Goal: Task Accomplishment & Management: Complete application form

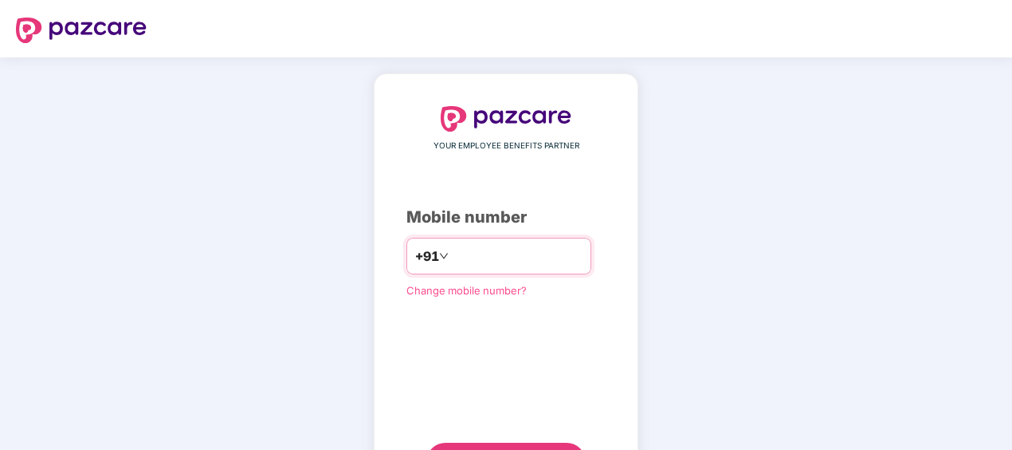
click at [480, 254] on input "number" at bounding box center [517, 256] width 131 height 26
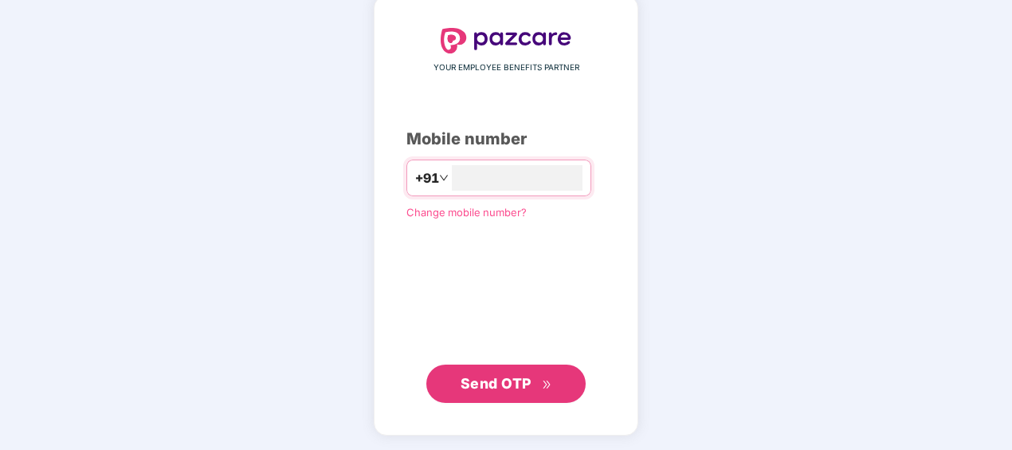
type input "**********"
click at [487, 393] on span "Send OTP" at bounding box center [507, 382] width 92 height 22
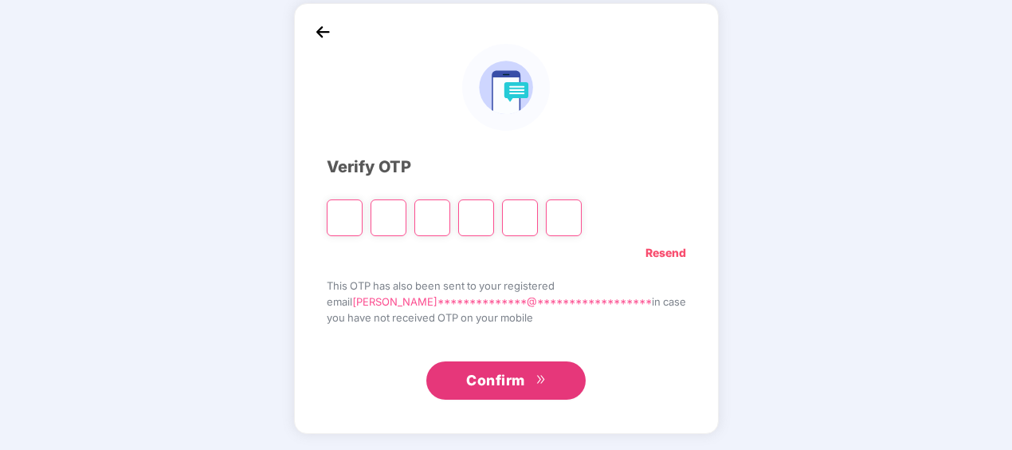
scroll to position [70, 0]
type input "*"
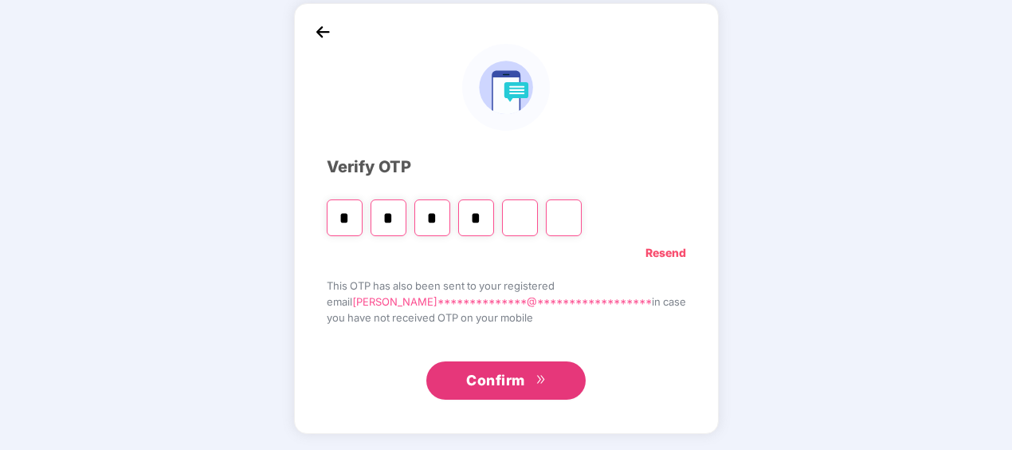
type input "*"
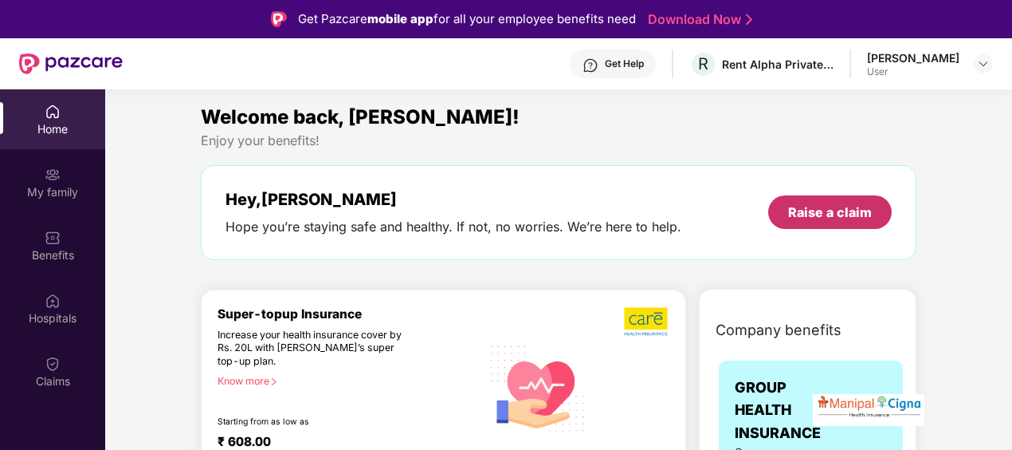
click at [822, 218] on div "Raise a claim" at bounding box center [830, 212] width 84 height 18
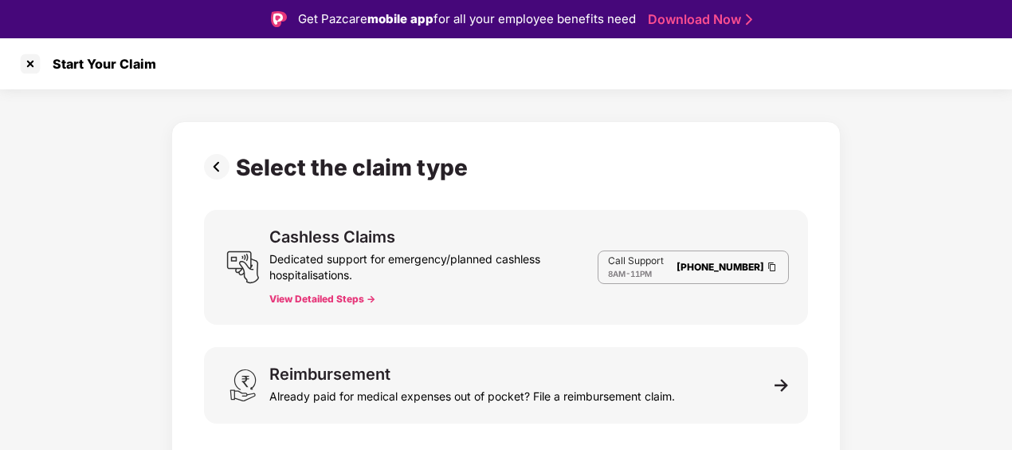
scroll to position [38, 0]
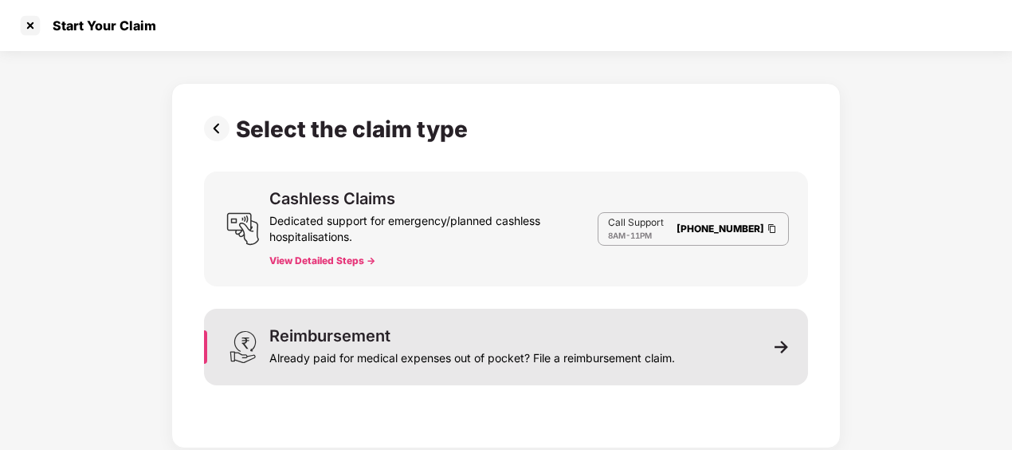
click at [351, 340] on div "Reimbursement" at bounding box center [329, 336] width 121 height 16
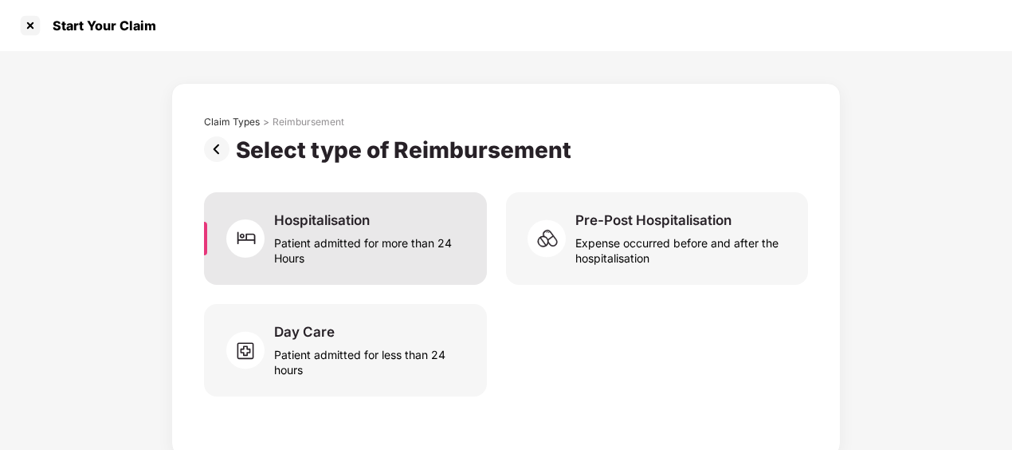
click at [328, 228] on div "Hospitalisation" at bounding box center [322, 220] width 96 height 18
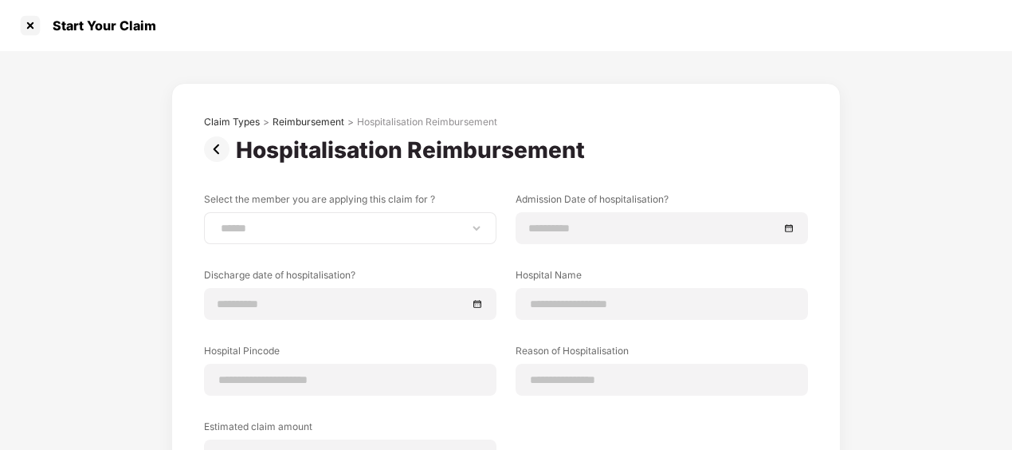
scroll to position [80, 0]
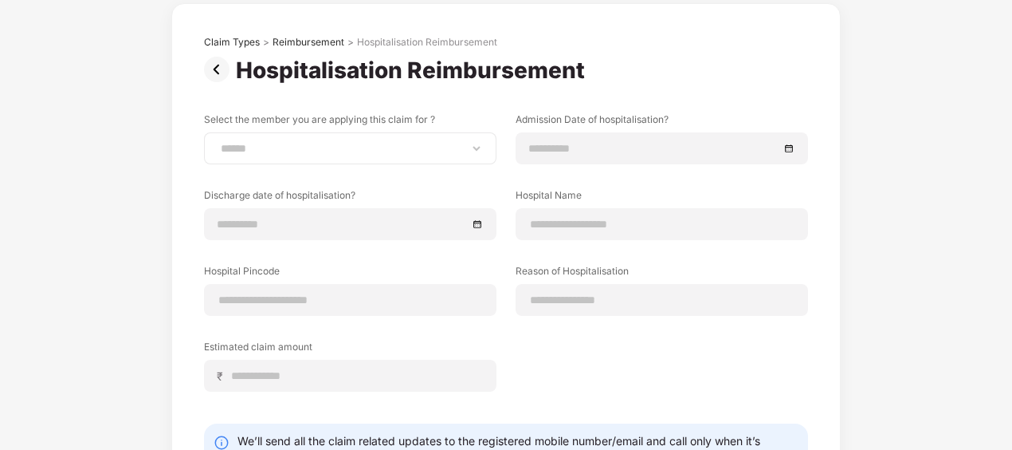
click at [324, 163] on div "**********" at bounding box center [350, 148] width 293 height 32
click at [326, 151] on select "**********" at bounding box center [350, 148] width 265 height 13
select select "**********"
click at [218, 142] on select "**********" at bounding box center [350, 148] width 265 height 13
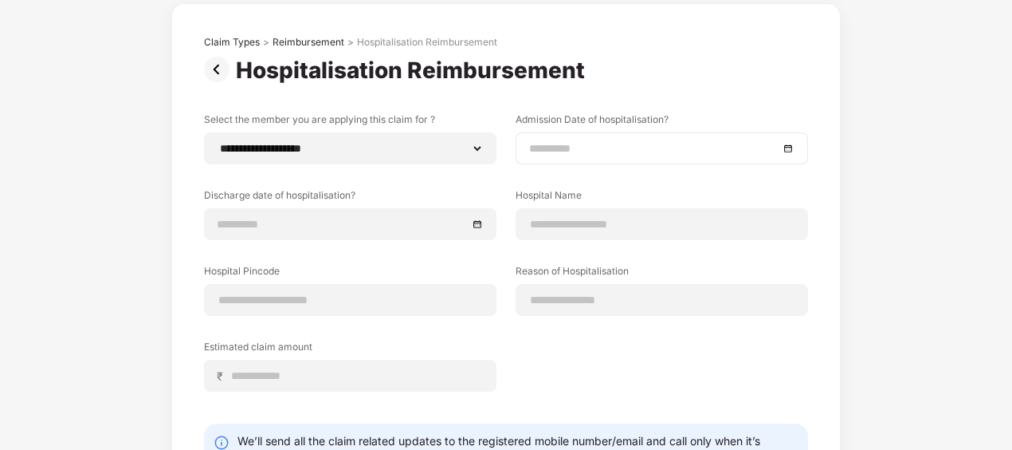
click at [537, 146] on input at bounding box center [654, 149] width 250 height 18
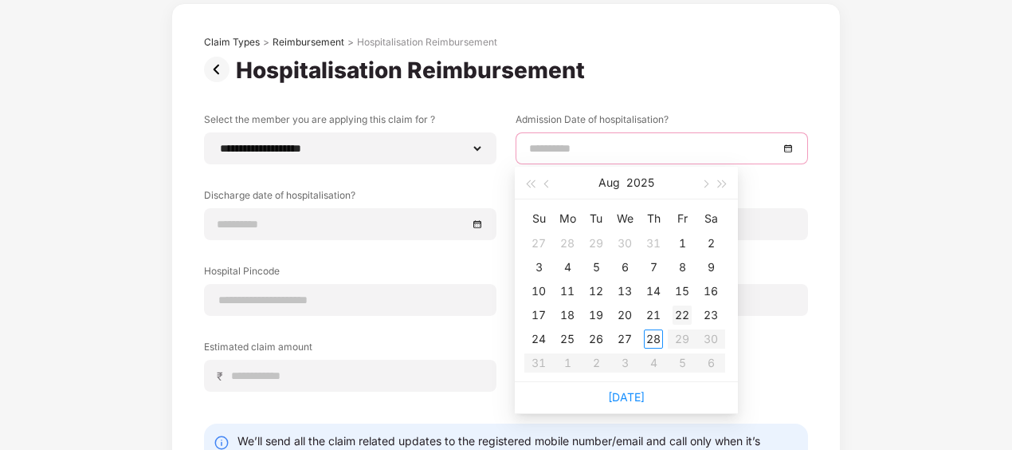
type input "**********"
click at [708, 313] on div "23" at bounding box center [711, 314] width 19 height 19
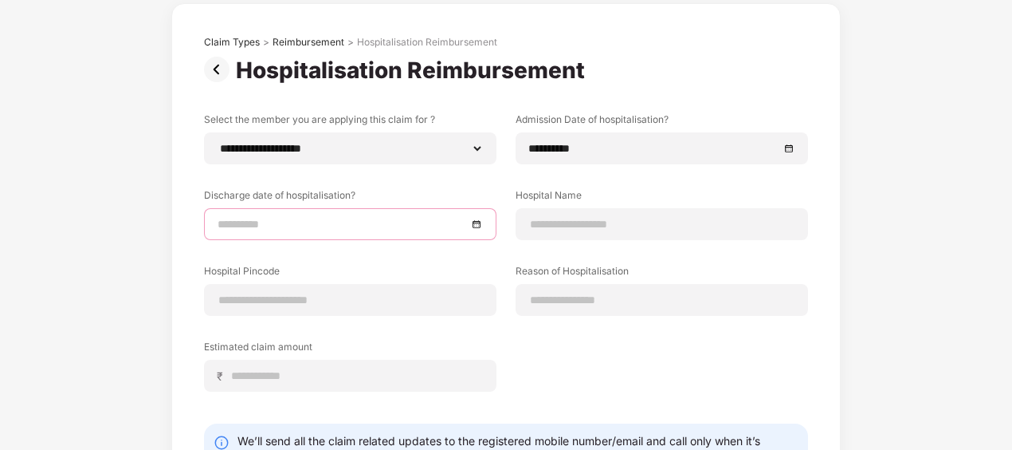
click at [293, 224] on input at bounding box center [343, 224] width 250 height 18
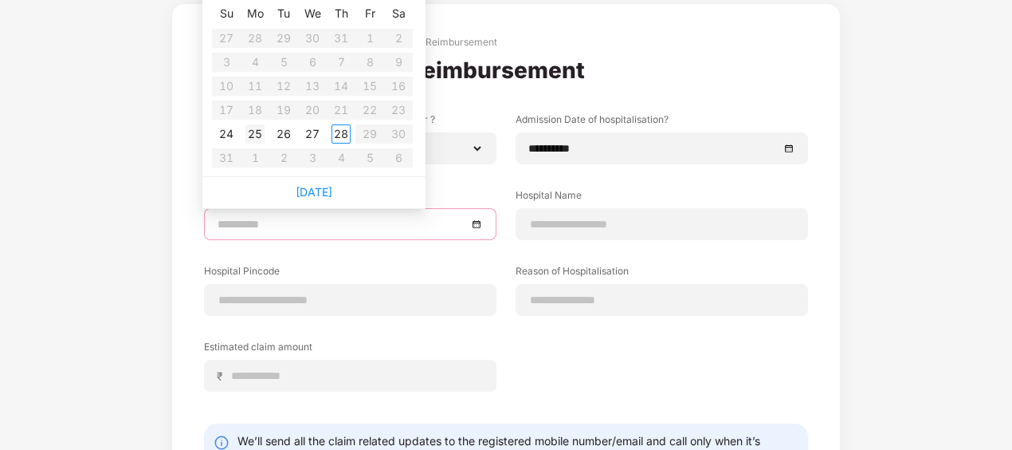
type input "**********"
click at [254, 136] on div "25" at bounding box center [255, 133] width 19 height 19
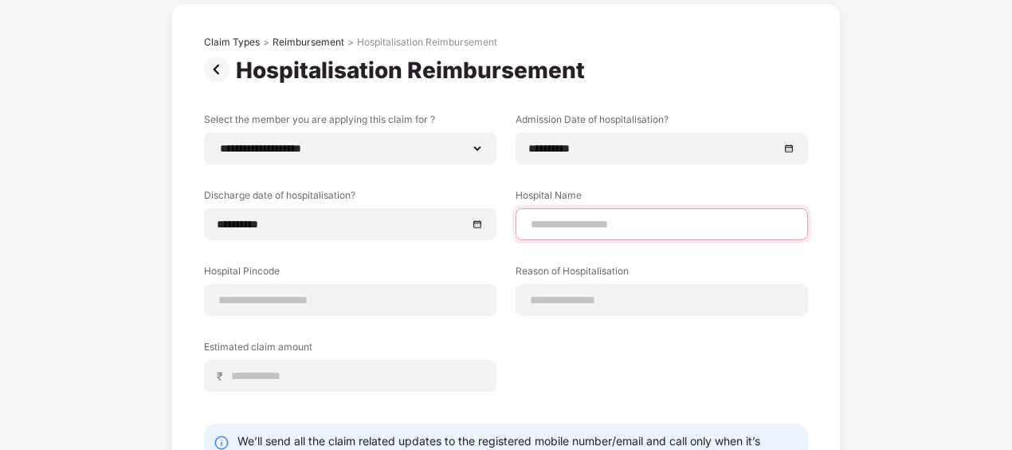
click at [579, 220] on input at bounding box center [661, 224] width 265 height 17
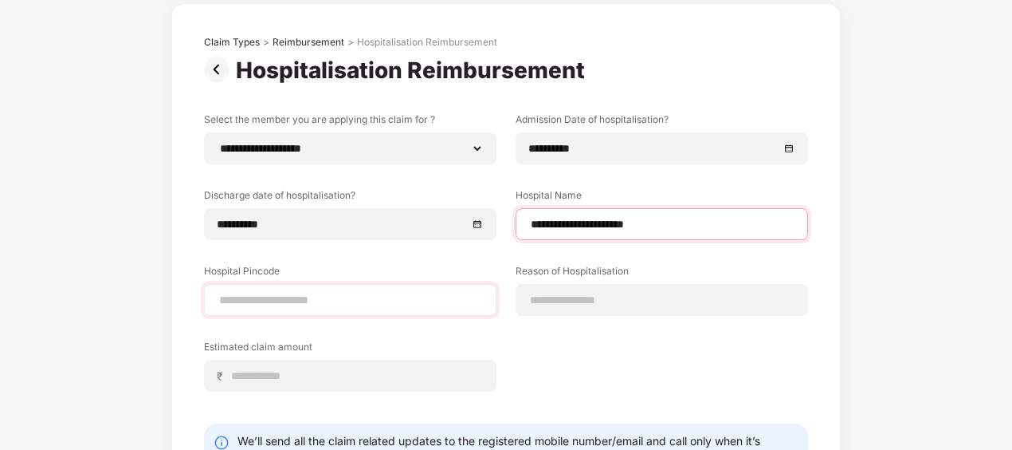
type input "**********"
click at [244, 301] on input at bounding box center [350, 300] width 265 height 17
type input "******"
select select "*****"
select select "**********"
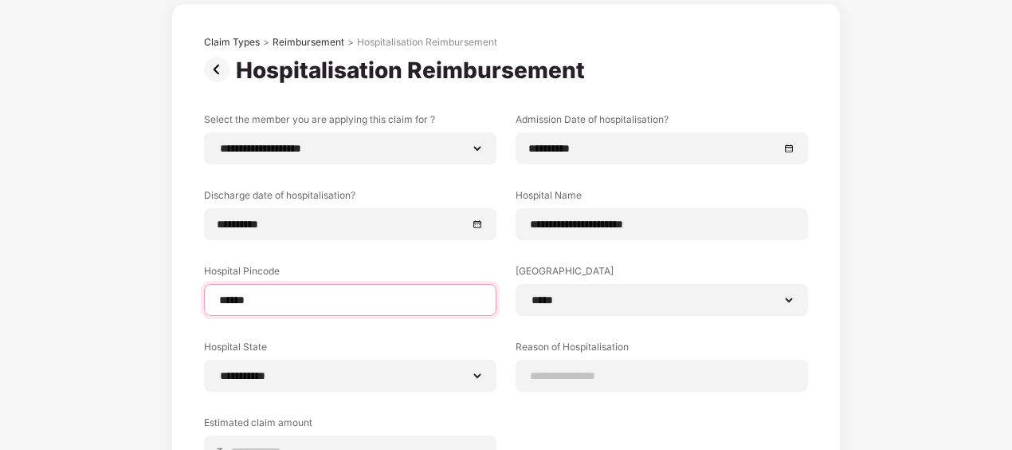
type input "******"
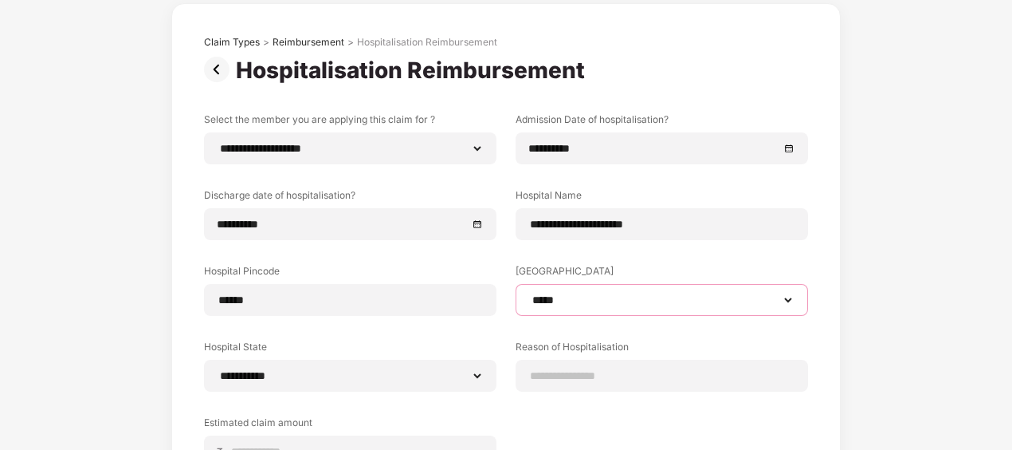
scroll to position [239, 0]
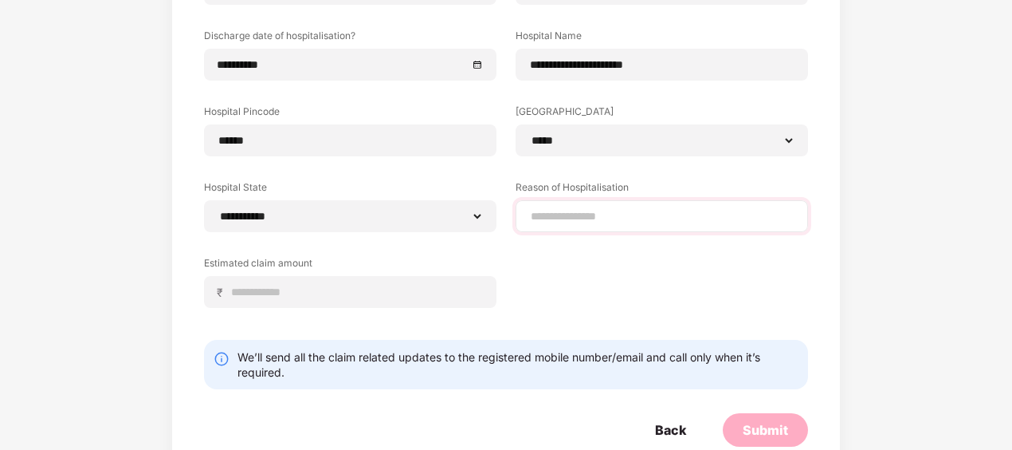
click at [552, 224] on div at bounding box center [662, 216] width 293 height 32
click at [553, 215] on input at bounding box center [661, 216] width 265 height 17
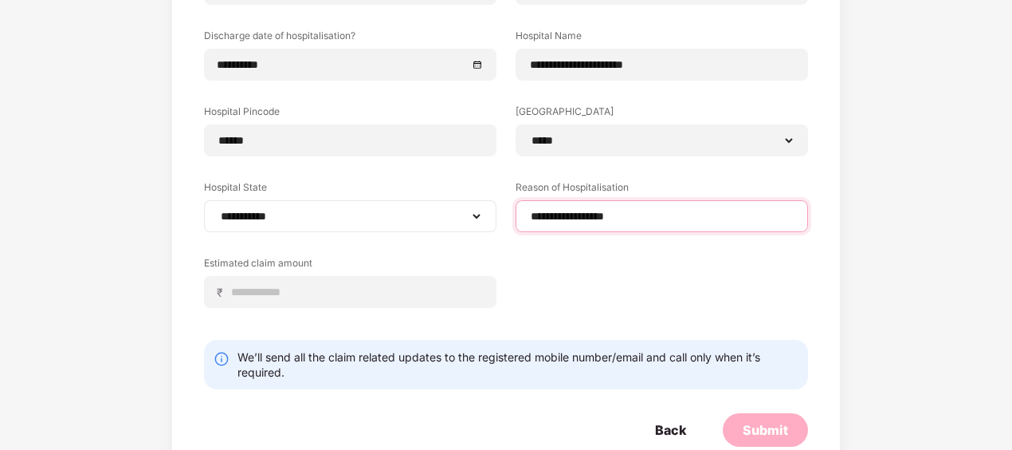
paste input "**********"
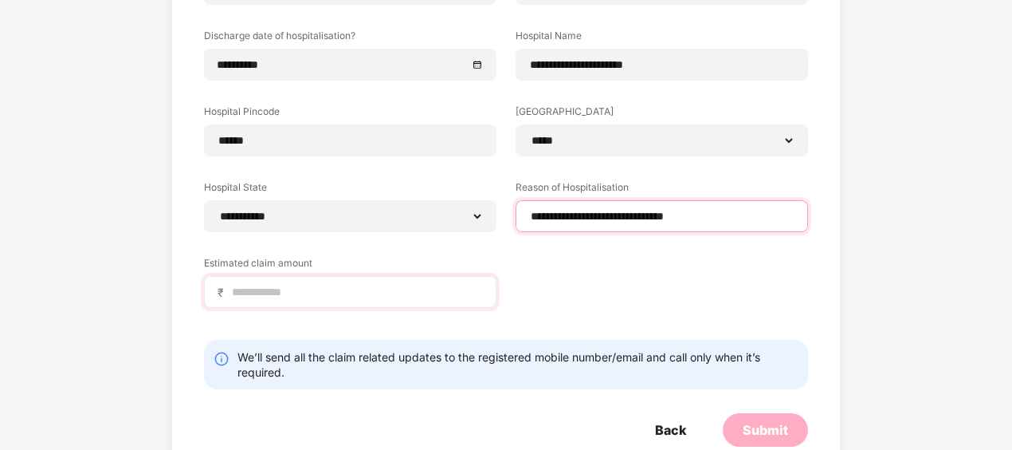
type input "**********"
click at [292, 284] on input at bounding box center [356, 292] width 253 height 17
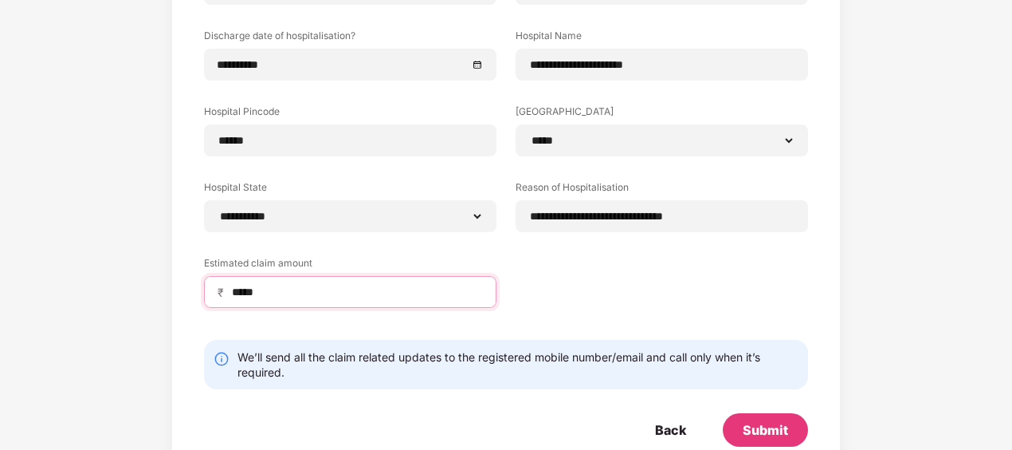
scroll to position [276, 0]
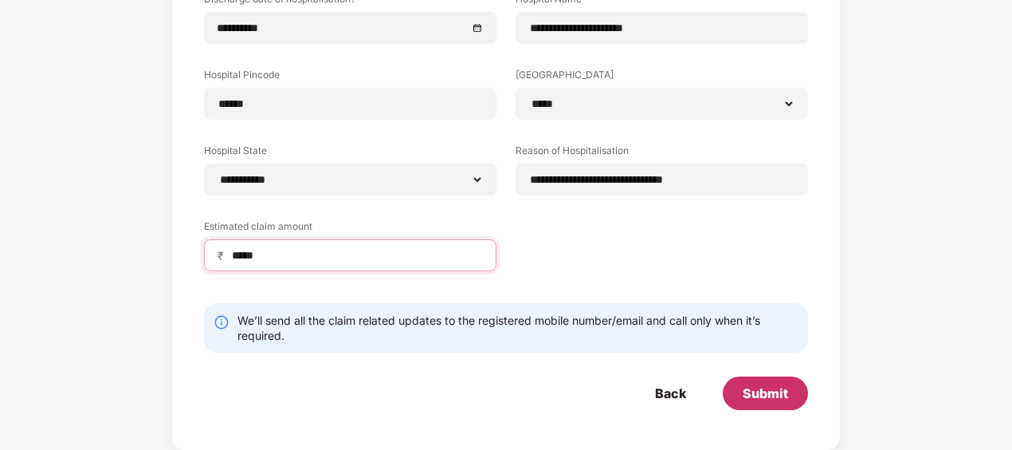
type input "*****"
click at [773, 391] on div "Submit" at bounding box center [765, 393] width 45 height 18
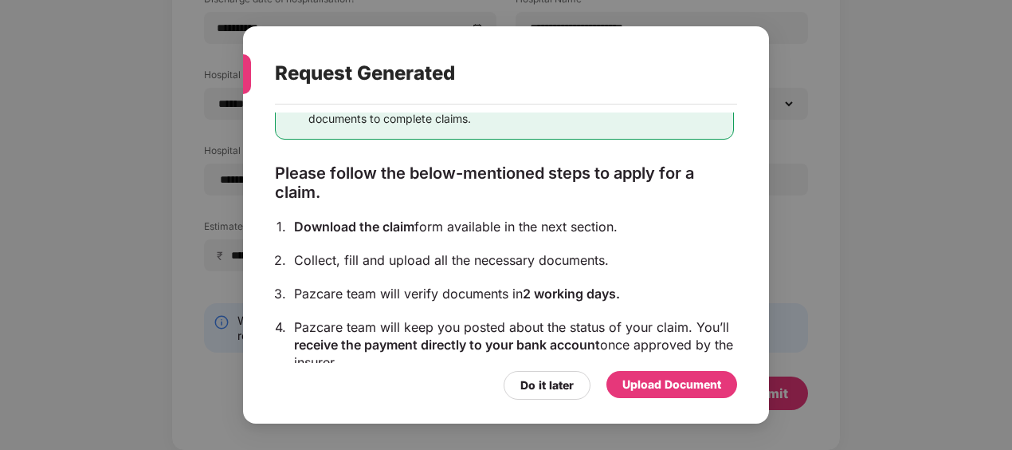
scroll to position [190, 0]
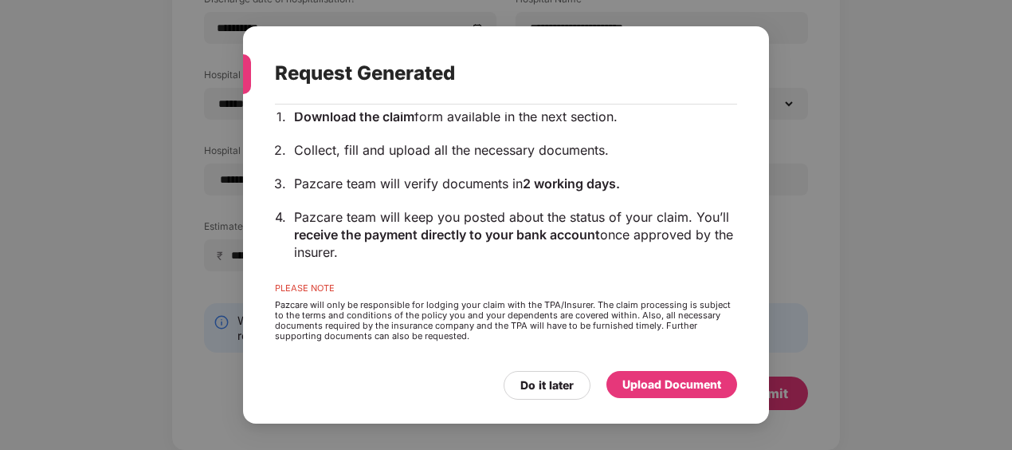
click at [662, 381] on div "Upload Document" at bounding box center [672, 384] width 99 height 18
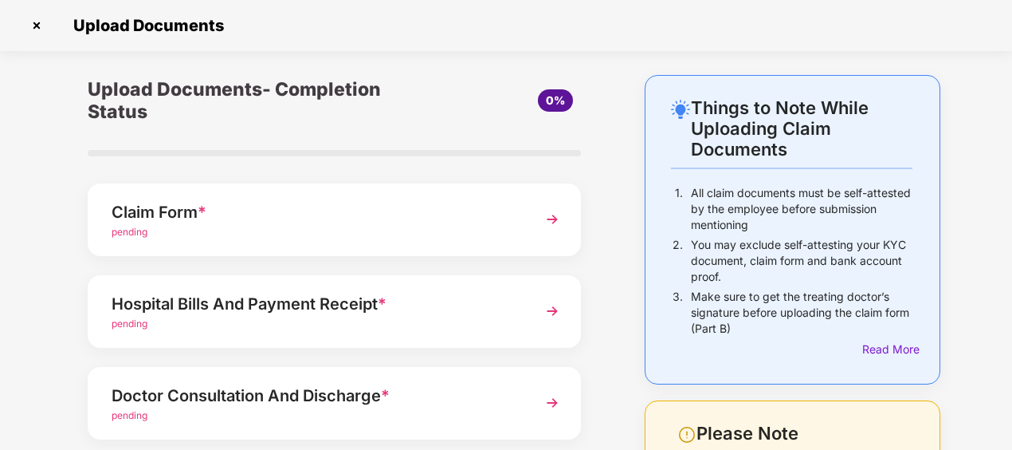
scroll to position [80, 0]
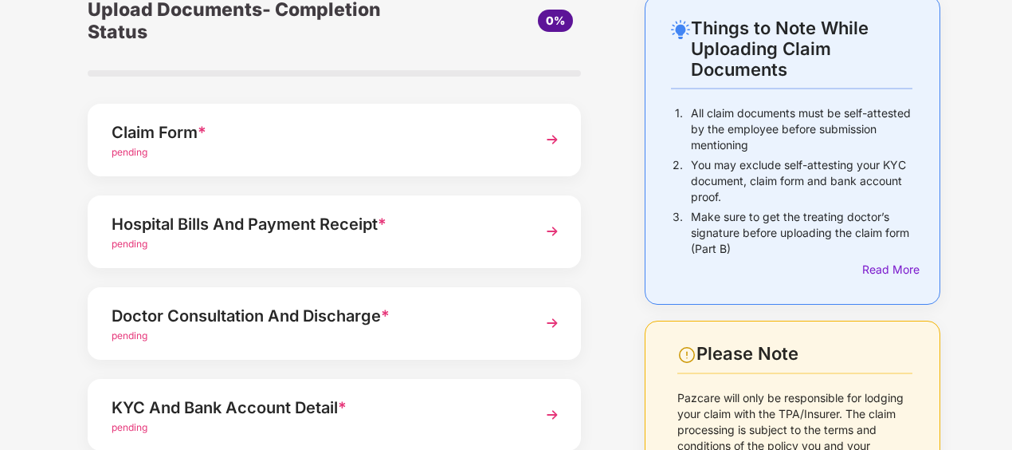
click at [241, 136] on div "Claim Form *" at bounding box center [316, 133] width 408 height 26
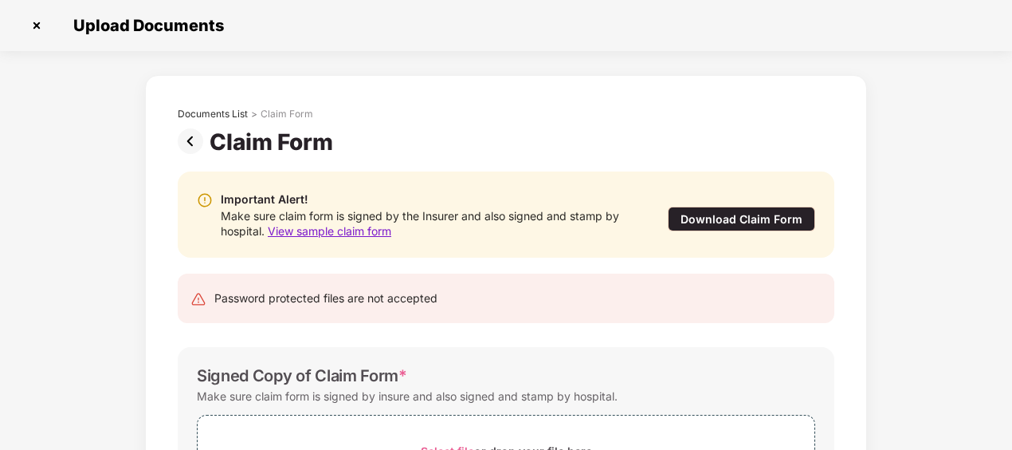
scroll to position [0, 0]
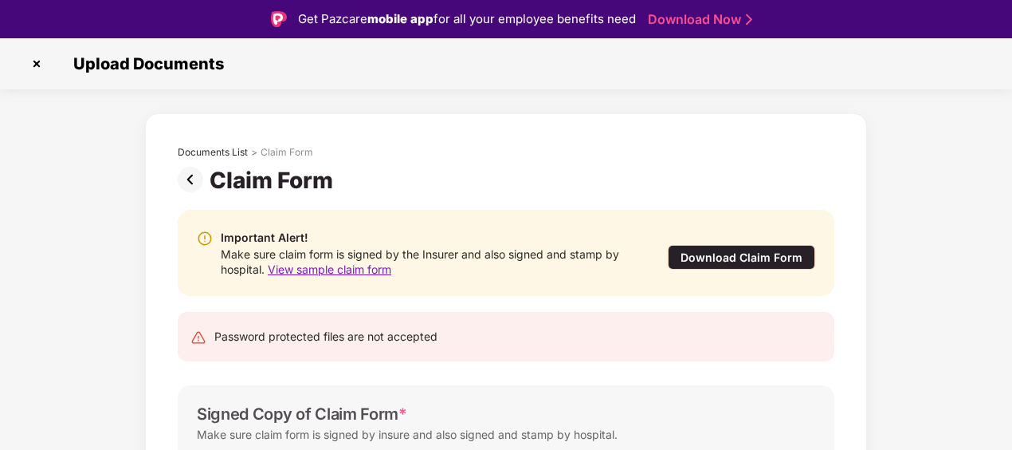
drag, startPoint x: 33, startPoint y: 66, endPoint x: 53, endPoint y: 77, distance: 21.8
click at [33, 66] on img at bounding box center [37, 64] width 26 height 26
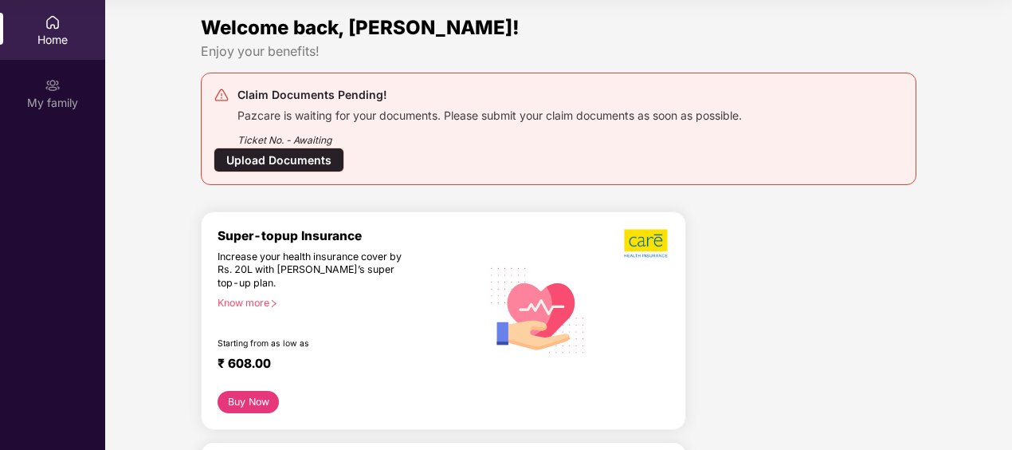
click at [307, 160] on div "Upload Documents" at bounding box center [279, 159] width 131 height 25
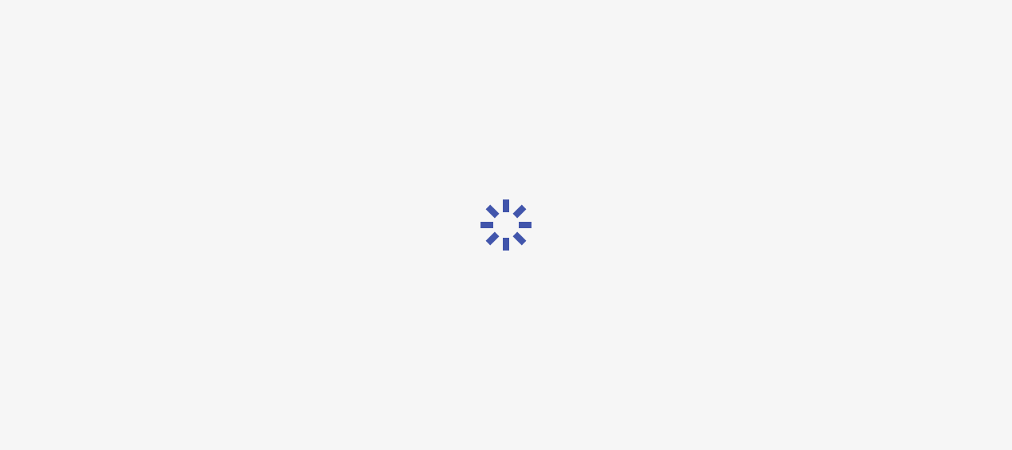
scroll to position [38, 0]
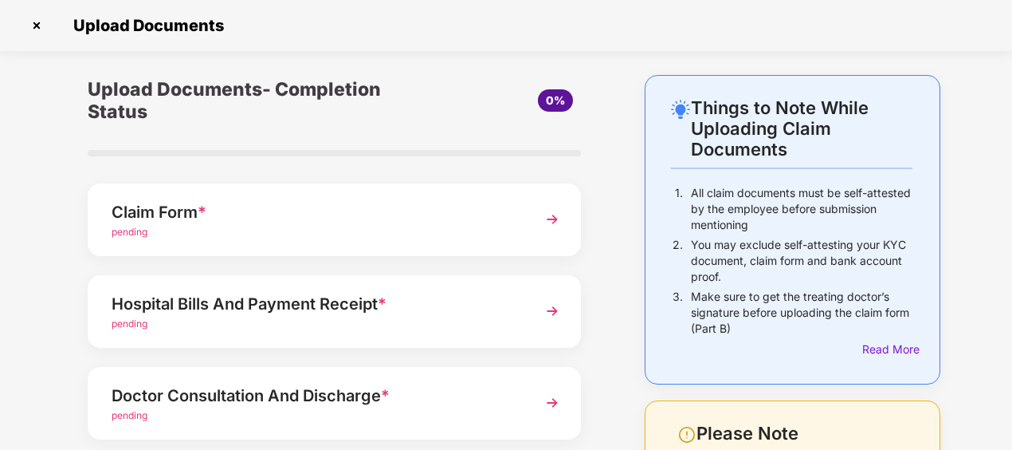
click at [250, 308] on div "Hospital Bills And Payment Receipt *" at bounding box center [316, 304] width 408 height 26
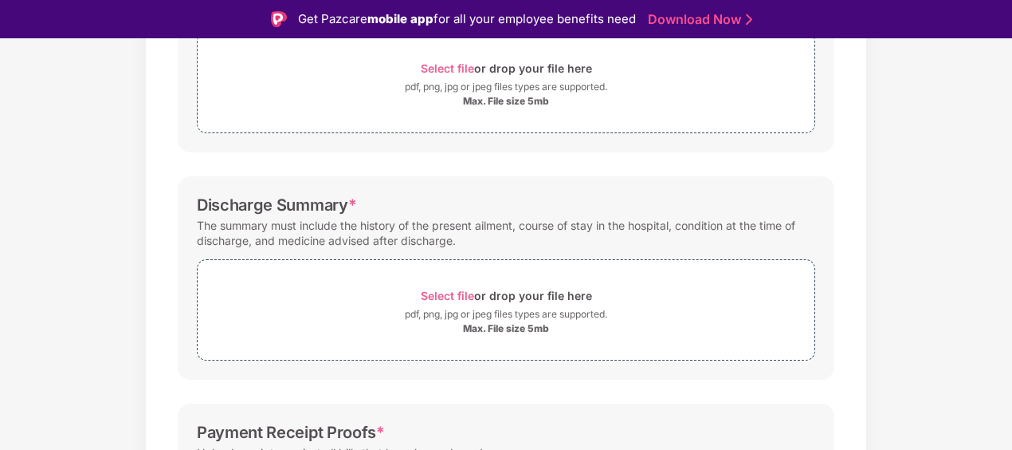
scroll to position [239, 0]
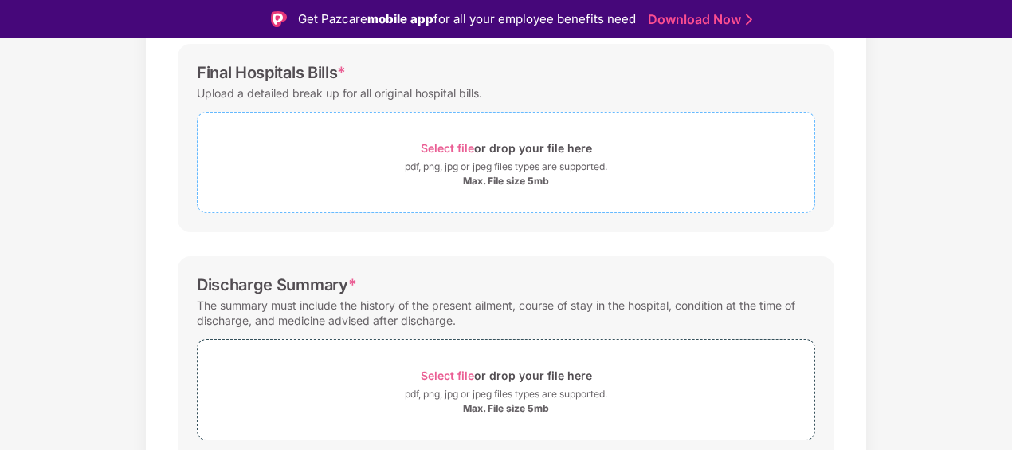
click at [444, 149] on span "Select file" at bounding box center [447, 148] width 53 height 14
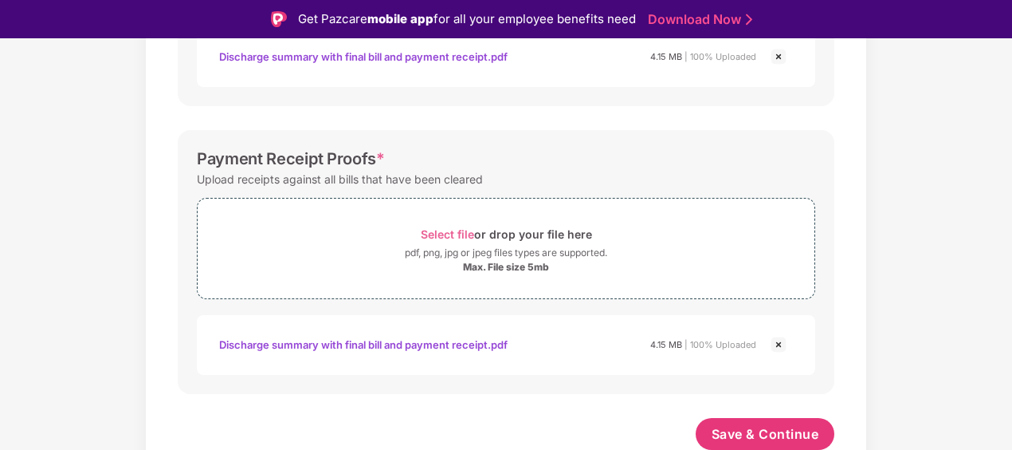
scroll to position [38, 0]
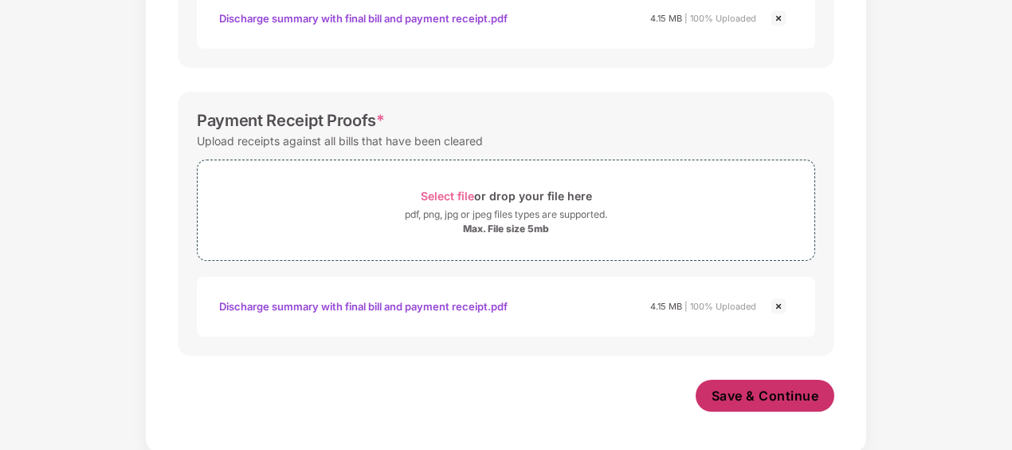
click at [747, 391] on span "Save & Continue" at bounding box center [766, 396] width 108 height 18
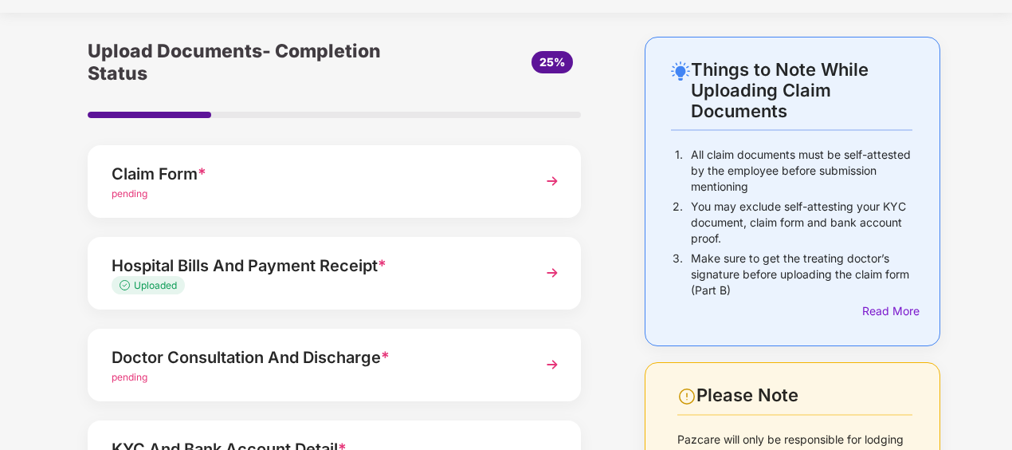
click at [142, 180] on div "Claim Form *" at bounding box center [316, 174] width 408 height 26
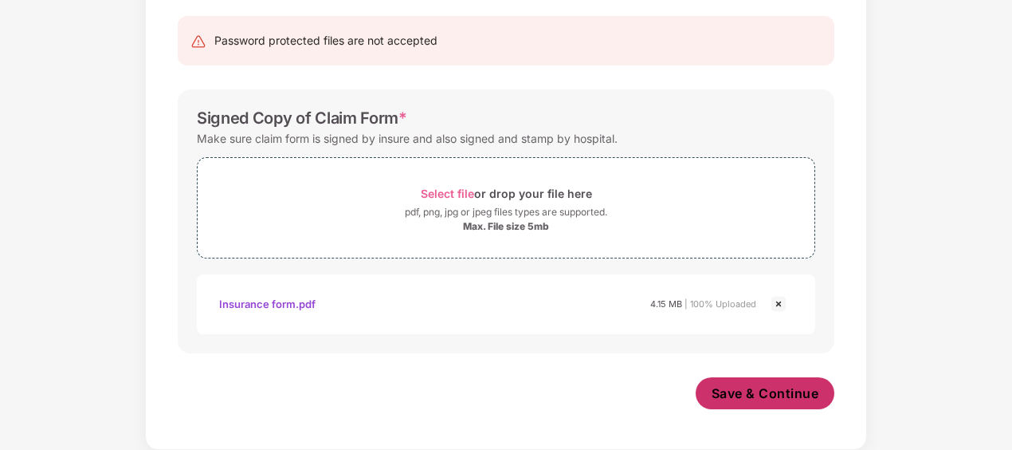
scroll to position [257, 0]
click at [764, 395] on span "Save & Continue" at bounding box center [766, 394] width 108 height 18
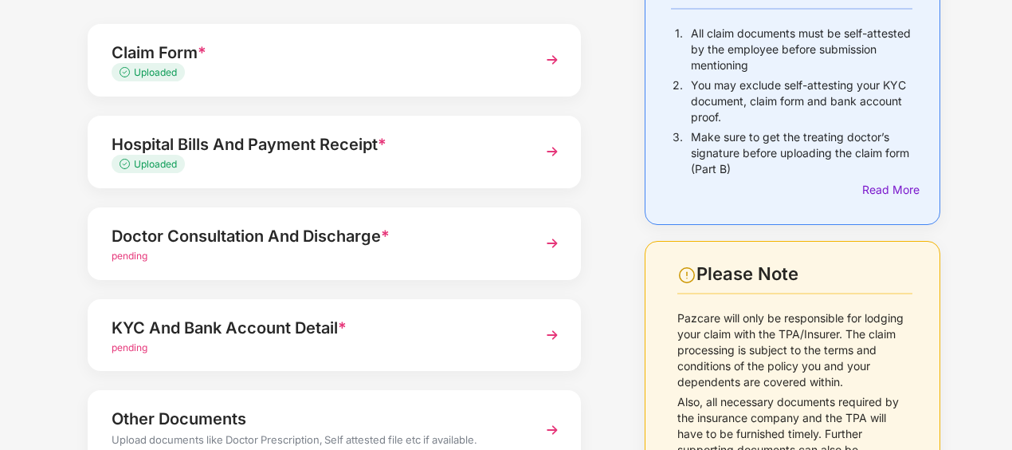
scroll to position [239, 0]
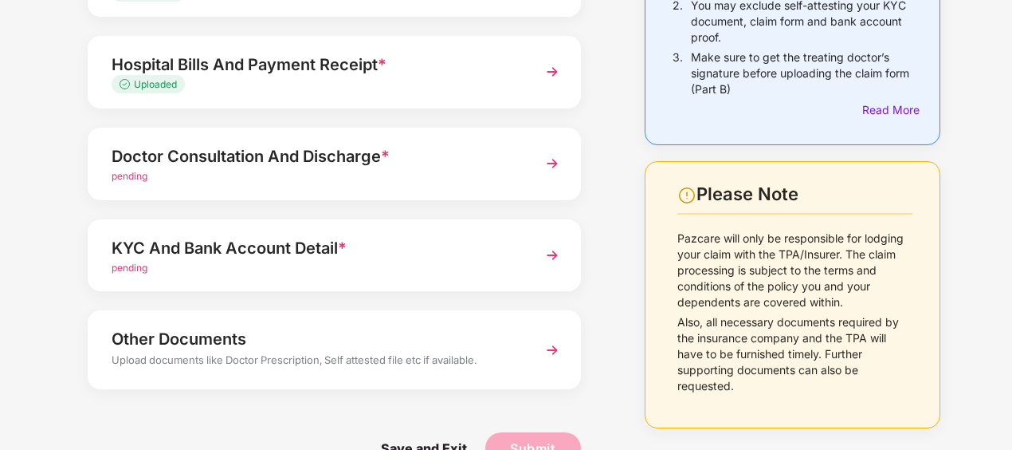
click at [175, 159] on div "Doctor Consultation And Discharge *" at bounding box center [316, 156] width 408 height 26
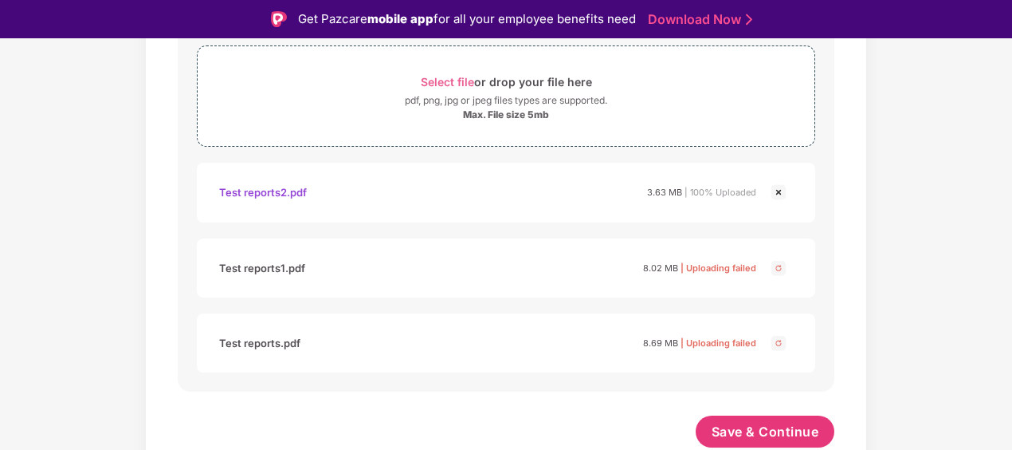
scroll to position [969, 0]
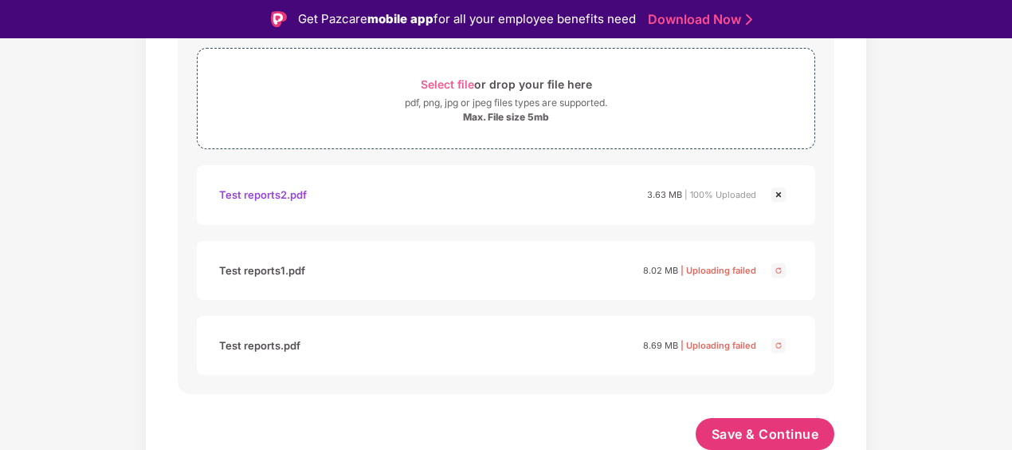
click at [780, 269] on img at bounding box center [778, 270] width 19 height 19
click at [778, 344] on img at bounding box center [778, 345] width 19 height 19
click at [780, 195] on img at bounding box center [778, 194] width 19 height 19
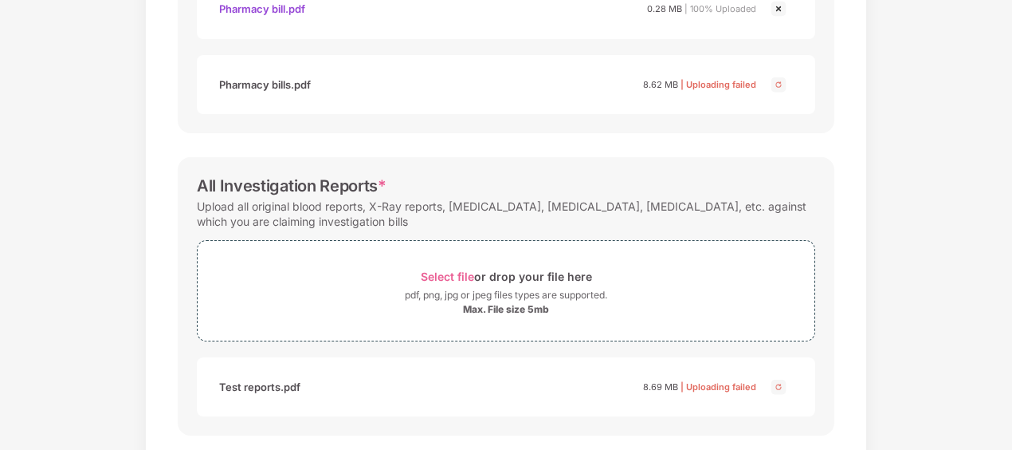
scroll to position [818, 0]
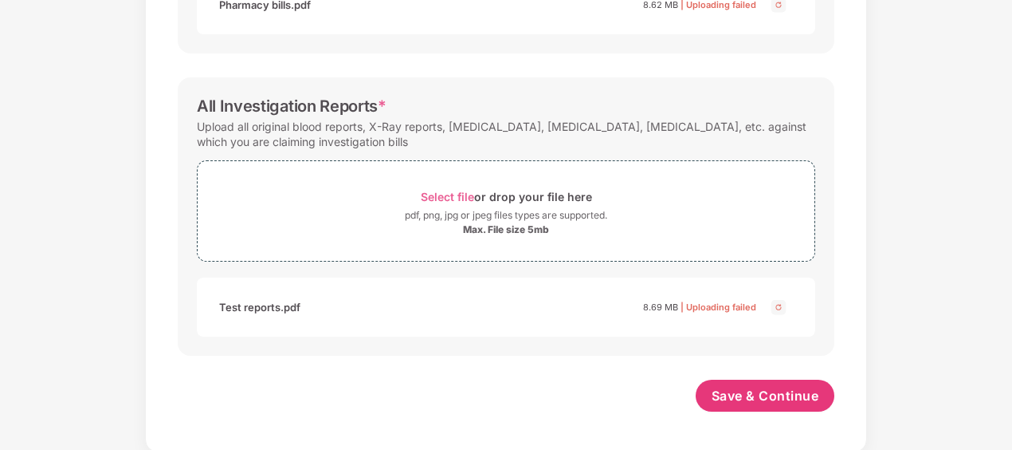
click at [780, 303] on img at bounding box center [778, 306] width 19 height 19
click at [762, 395] on span "Save & Continue" at bounding box center [766, 396] width 108 height 18
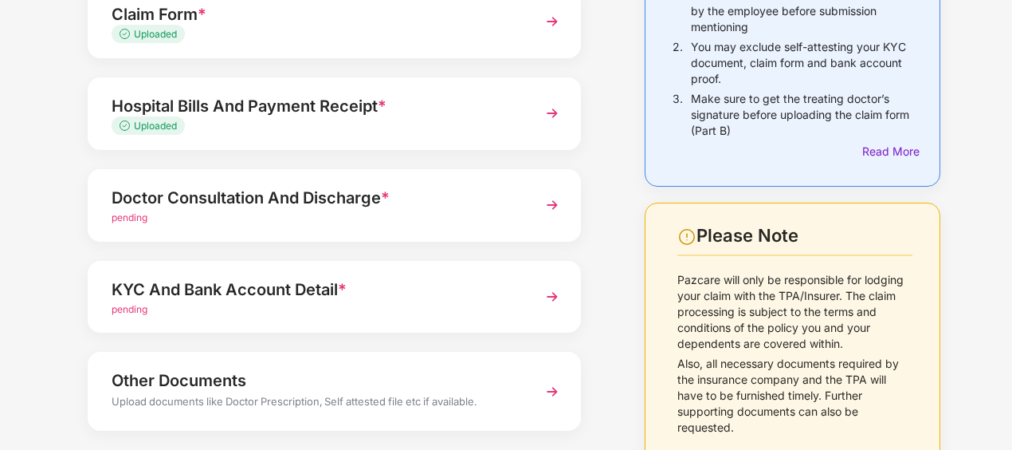
scroll to position [277, 0]
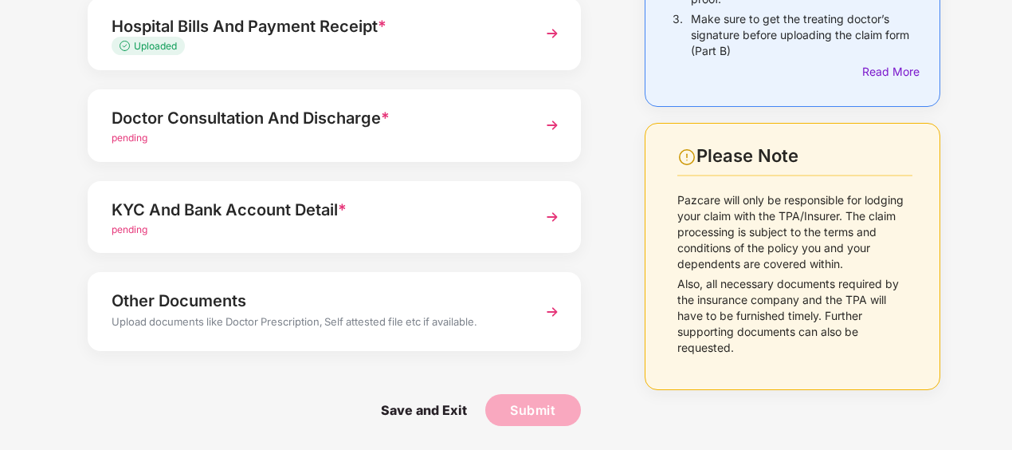
click at [171, 124] on div "Doctor Consultation And Discharge *" at bounding box center [316, 118] width 408 height 26
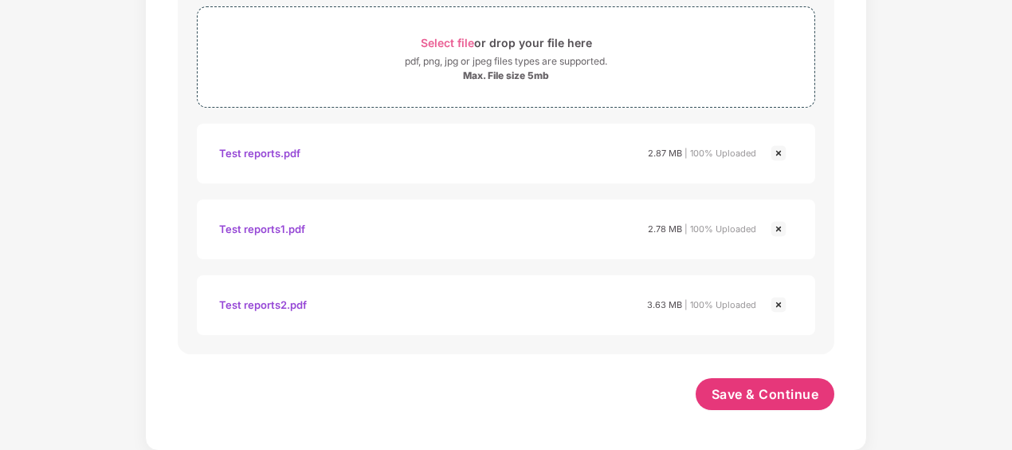
scroll to position [894, 0]
click at [773, 387] on span "Save & Continue" at bounding box center [766, 396] width 108 height 18
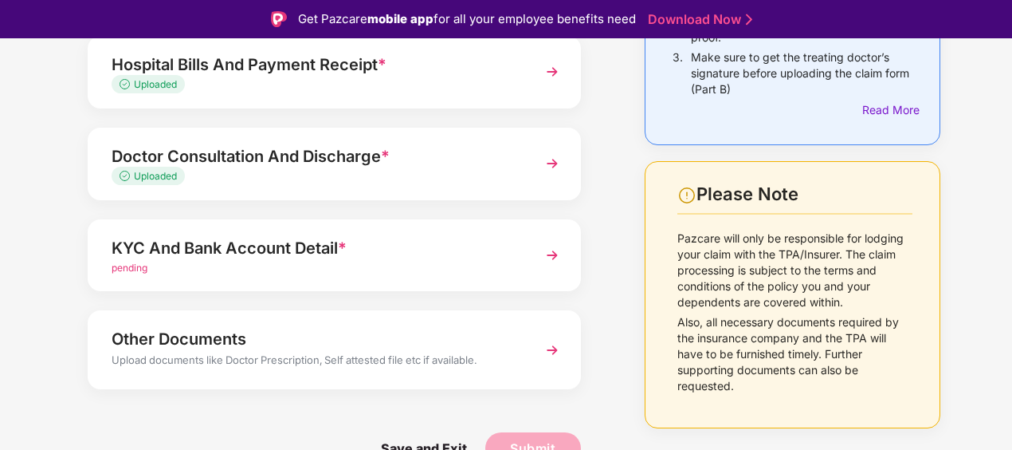
scroll to position [38, 0]
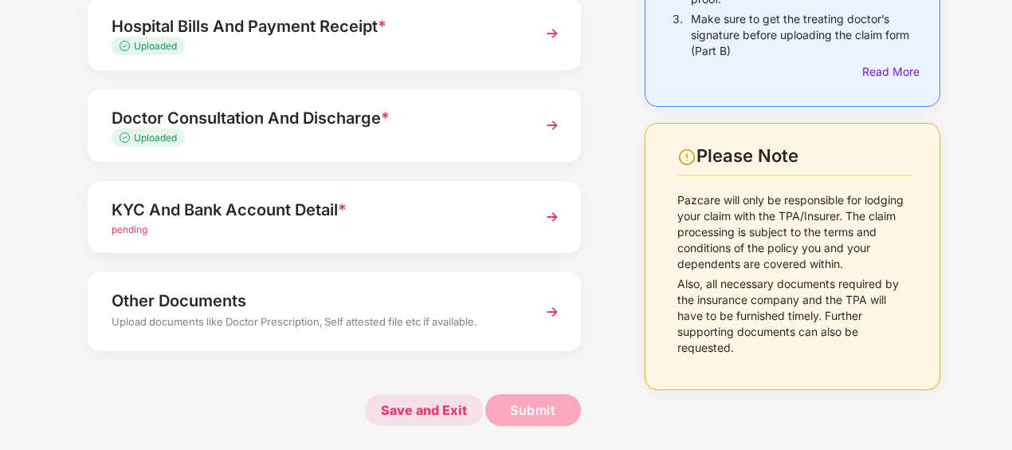
click at [430, 416] on span "Save and Exit" at bounding box center [424, 410] width 118 height 32
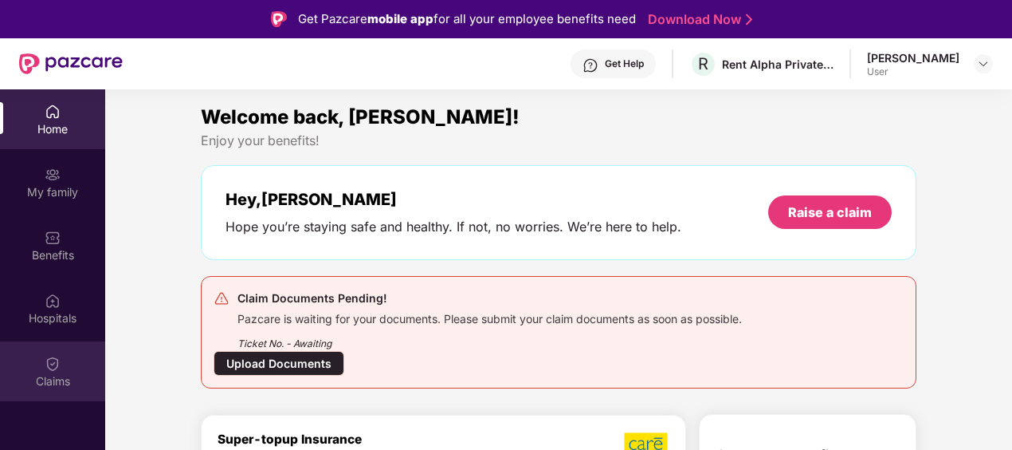
click at [61, 370] on div "Claims" at bounding box center [52, 371] width 105 height 60
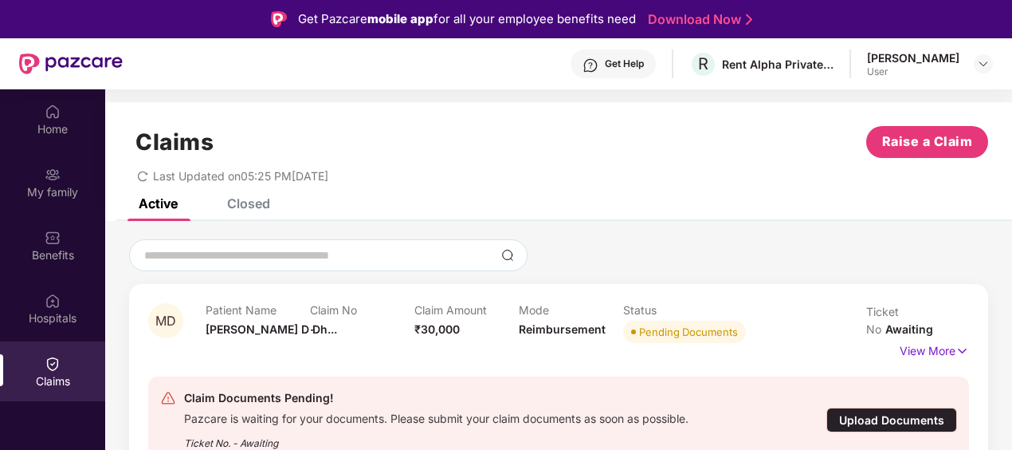
scroll to position [80, 0]
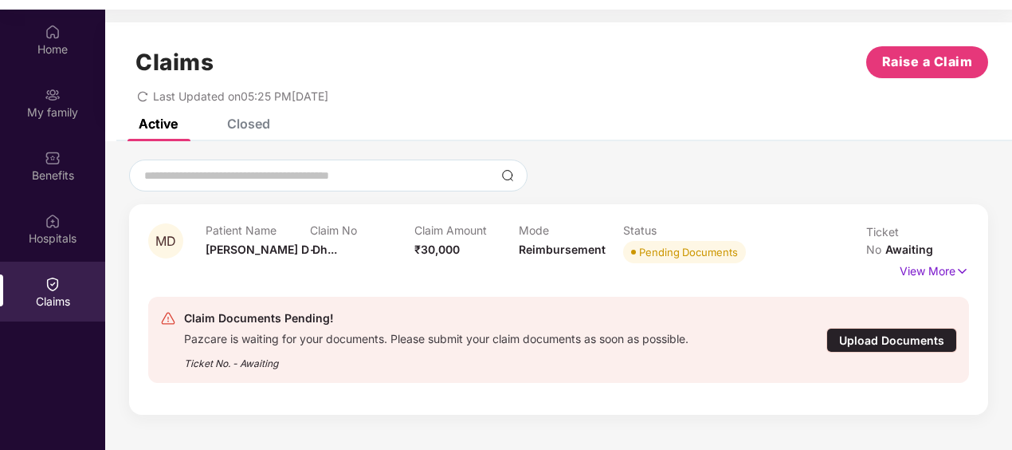
click at [268, 123] on div "Closed" at bounding box center [248, 124] width 43 height 16
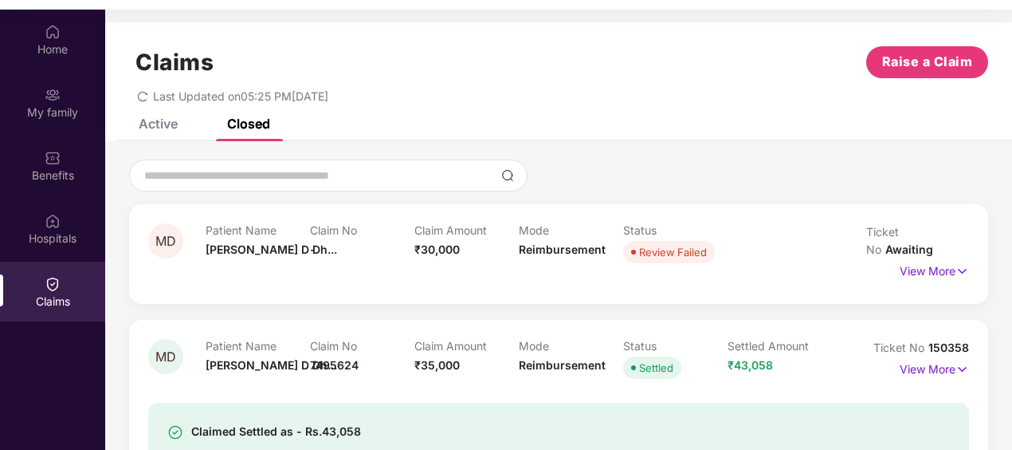
scroll to position [159, 0]
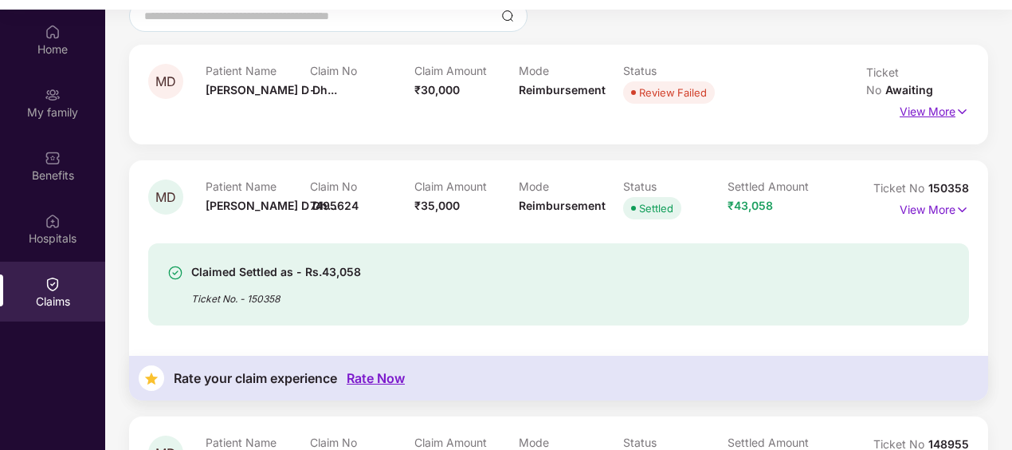
click at [923, 99] on p "View More" at bounding box center [934, 110] width 69 height 22
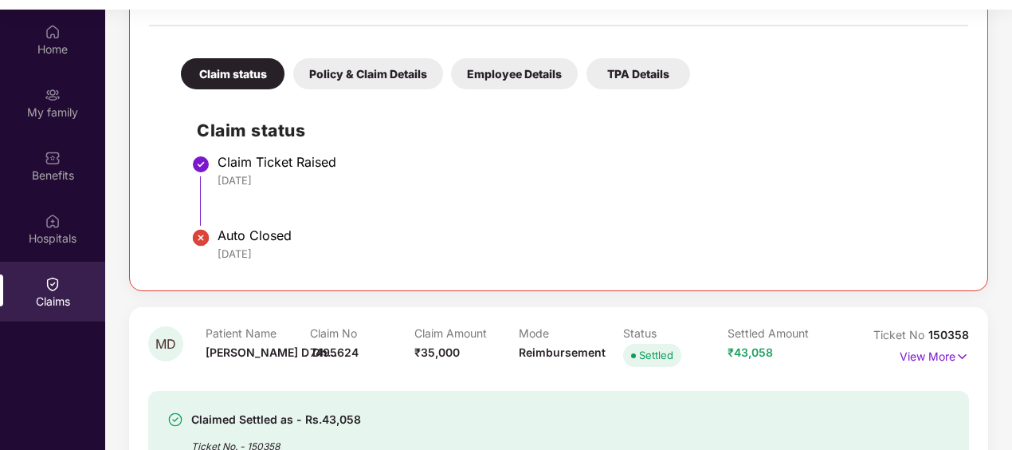
scroll to position [0, 0]
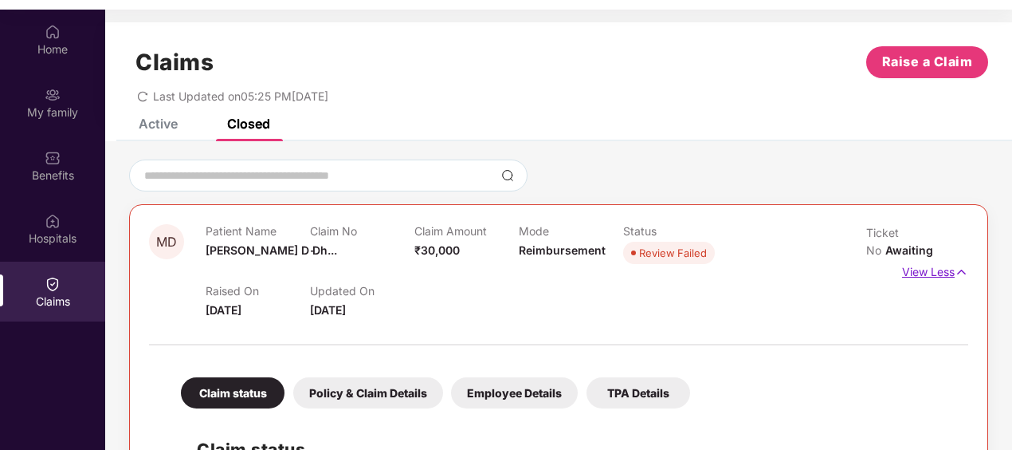
click at [938, 259] on p "View Less" at bounding box center [935, 270] width 66 height 22
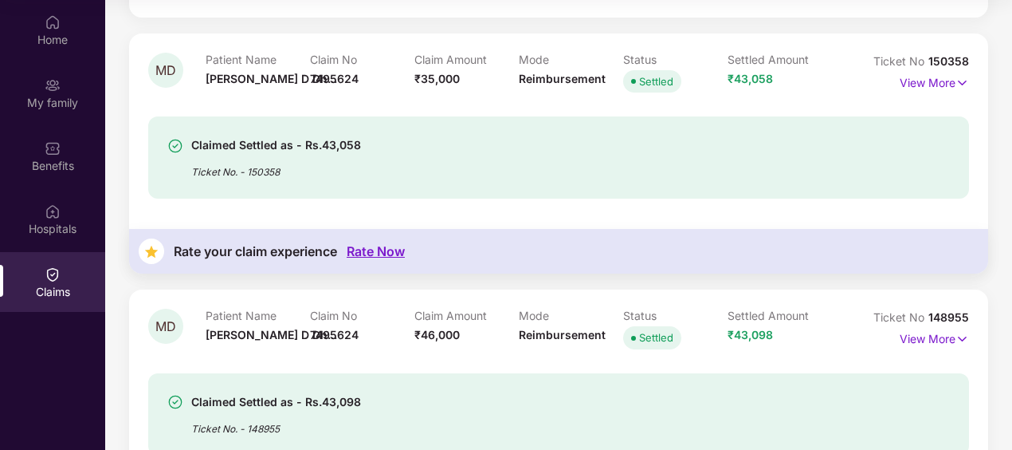
scroll to position [356, 0]
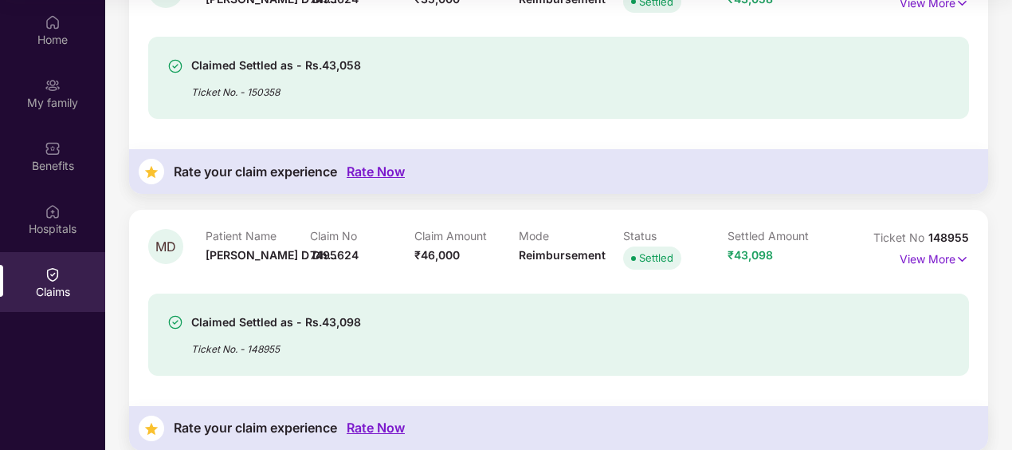
click at [316, 293] on div "Claimed Settled as - Rs.43,098 Ticket No. - 148955" at bounding box center [558, 334] width 821 height 82
click at [285, 313] on div "Claimed Settled as - Rs.43,098" at bounding box center [276, 322] width 170 height 19
drag, startPoint x: 251, startPoint y: 343, endPoint x: 277, endPoint y: 251, distance: 95.4
click at [250, 343] on div "Claimed Settled as - Rs.43,098 Ticket No. - 148955" at bounding box center [558, 334] width 821 height 82
click at [278, 246] on div "Patient Name Monalisa D Dh..." at bounding box center [258, 251] width 104 height 44
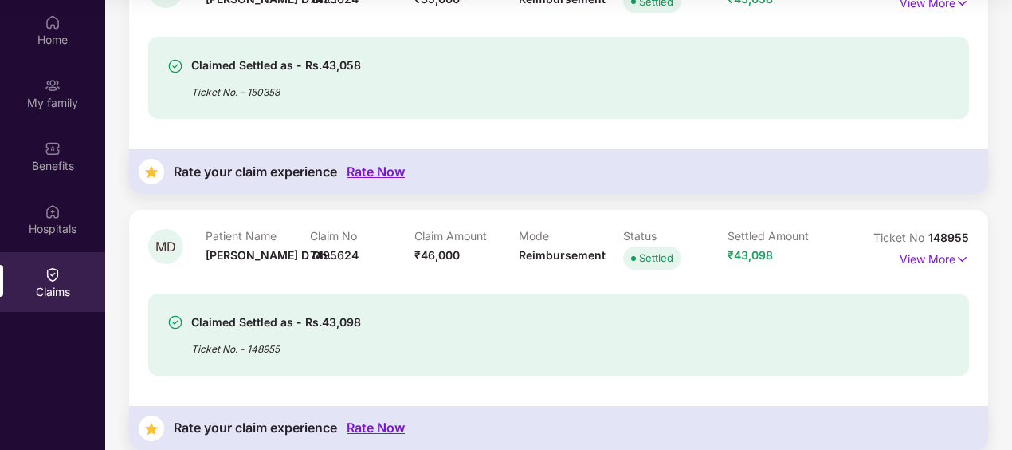
click at [279, 229] on p "Patient Name" at bounding box center [258, 236] width 104 height 14
click at [154, 238] on span "MD" at bounding box center [165, 246] width 35 height 35
click at [352, 251] on div "Claim No 7495624" at bounding box center [362, 251] width 104 height 44
drag, startPoint x: 352, startPoint y: 251, endPoint x: 666, endPoint y: 216, distance: 315.3
click at [666, 229] on p "Status" at bounding box center [675, 236] width 104 height 14
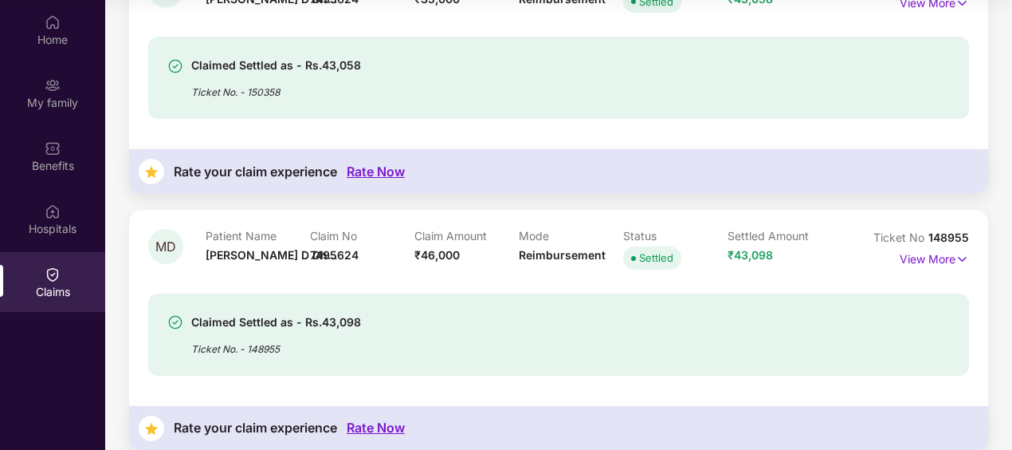
click at [647, 250] on div "Settled" at bounding box center [656, 258] width 34 height 16
click at [753, 248] on span "₹43,098" at bounding box center [750, 255] width 45 height 14
click at [945, 246] on p "View More" at bounding box center [934, 257] width 69 height 22
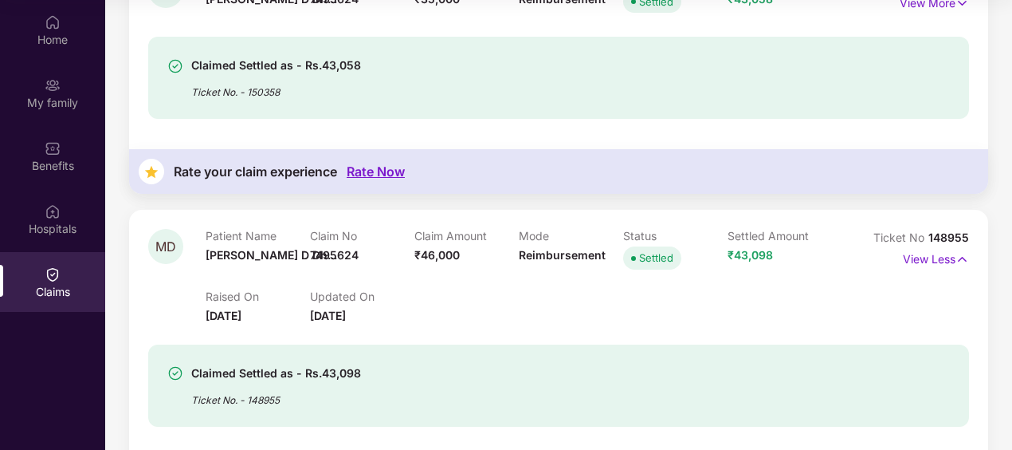
scroll to position [436, 0]
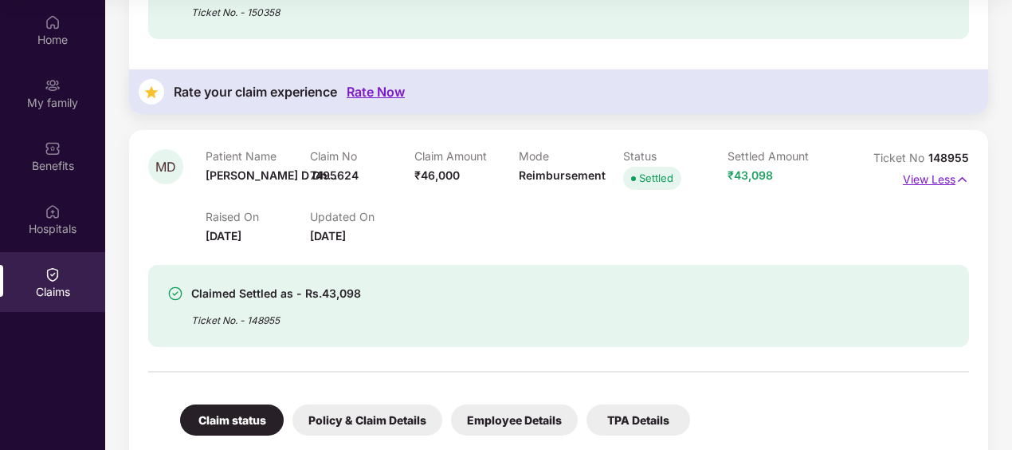
click at [930, 167] on p "View Less" at bounding box center [936, 178] width 66 height 22
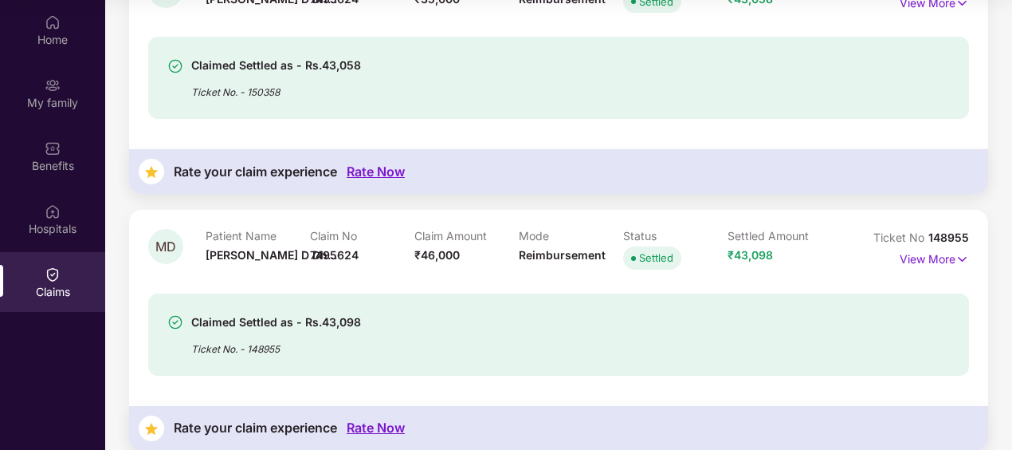
click at [926, 247] on p "View More" at bounding box center [934, 257] width 69 height 22
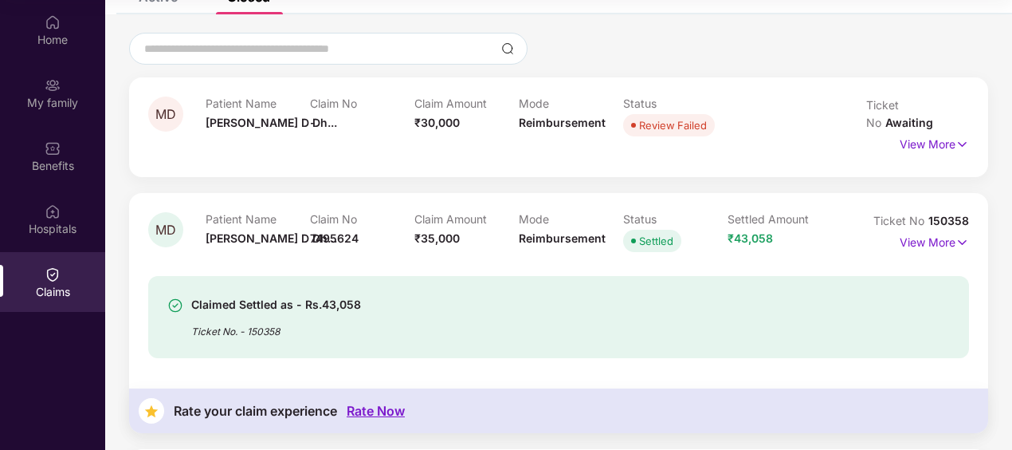
scroll to position [0, 0]
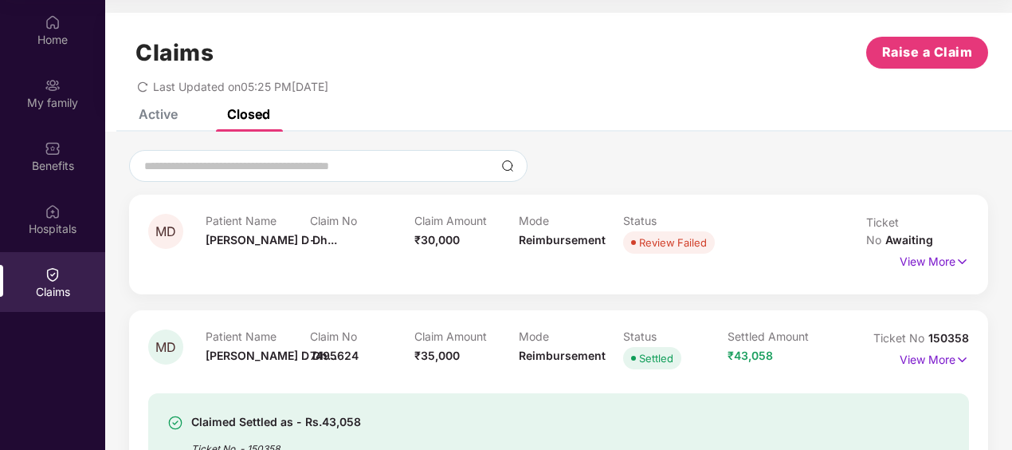
drag, startPoint x: 536, startPoint y: 246, endPoint x: 558, endPoint y: 242, distance: 22.7
click at [538, 246] on div "Mode Reimbursement" at bounding box center [571, 236] width 104 height 44
click at [643, 240] on div "Review Failed" at bounding box center [673, 242] width 68 height 16
click at [264, 227] on div "Patient Name Monalisa D Dh..." at bounding box center [258, 236] width 104 height 44
click at [252, 222] on p "Patient Name" at bounding box center [258, 221] width 104 height 14
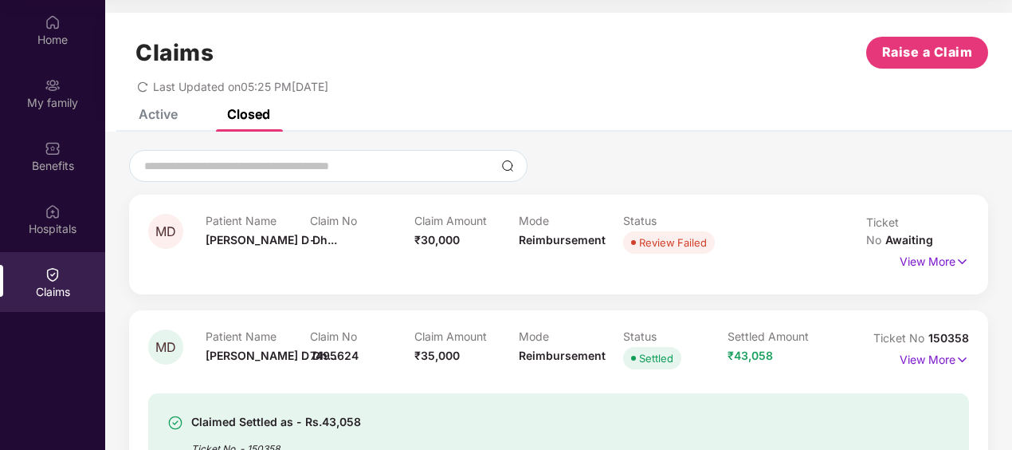
click at [167, 115] on div "Active" at bounding box center [158, 114] width 39 height 16
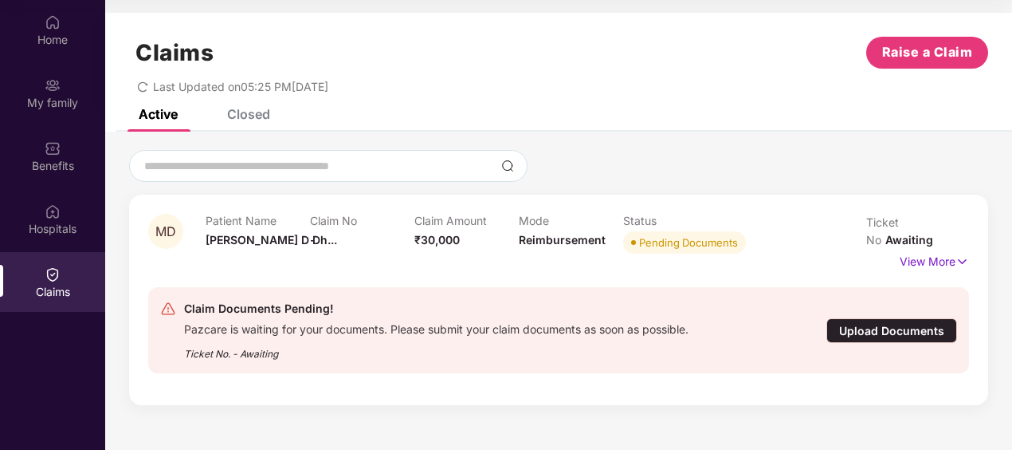
click at [404, 320] on div "Pazcare is waiting for your documents. Please submit your claim documents as so…" at bounding box center [436, 327] width 505 height 18
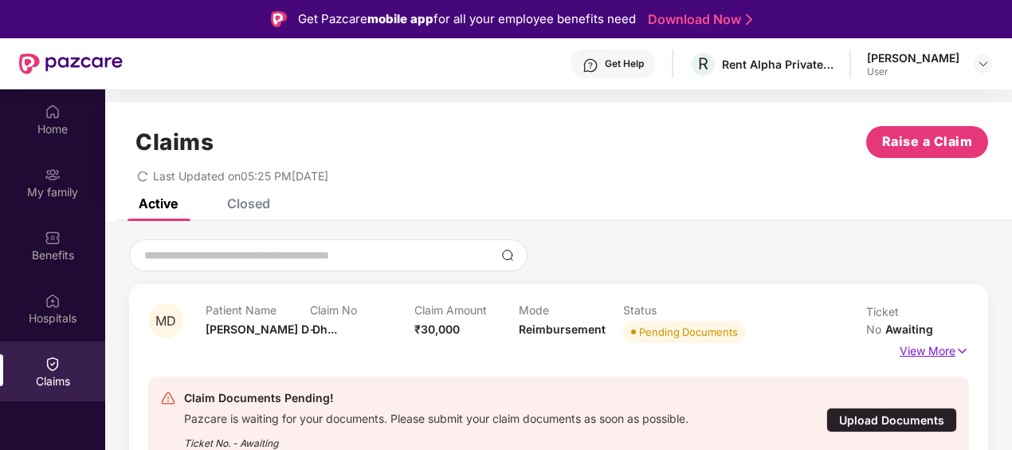
click at [931, 339] on p "View More" at bounding box center [934, 349] width 69 height 22
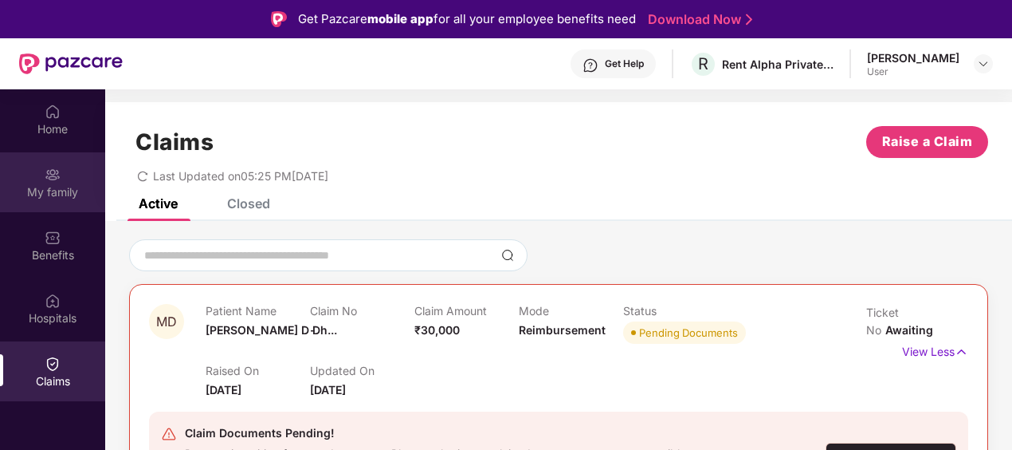
click at [47, 178] on img at bounding box center [53, 175] width 16 height 16
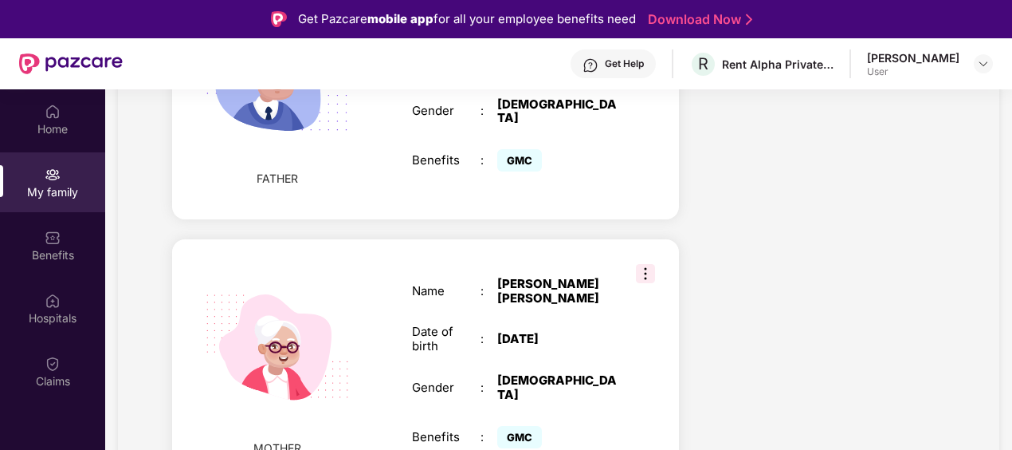
scroll to position [89, 0]
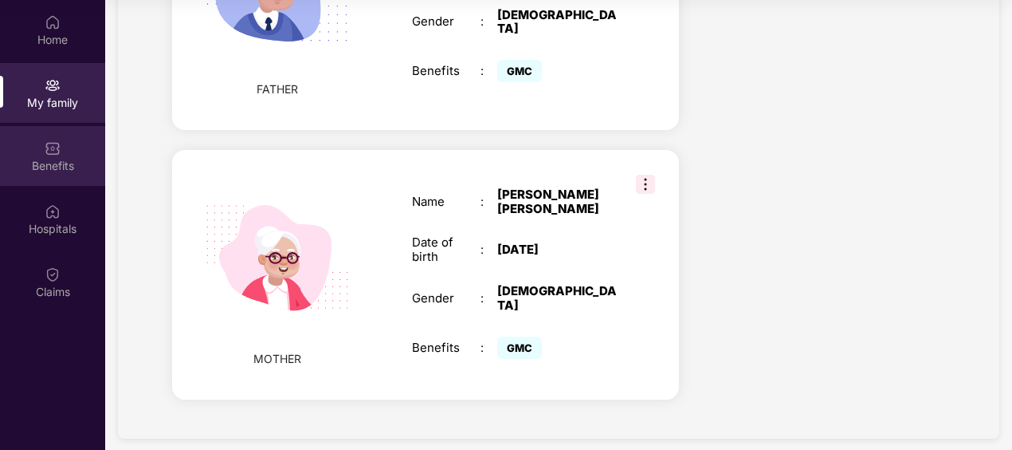
click at [64, 148] on div "Benefits" at bounding box center [52, 156] width 105 height 60
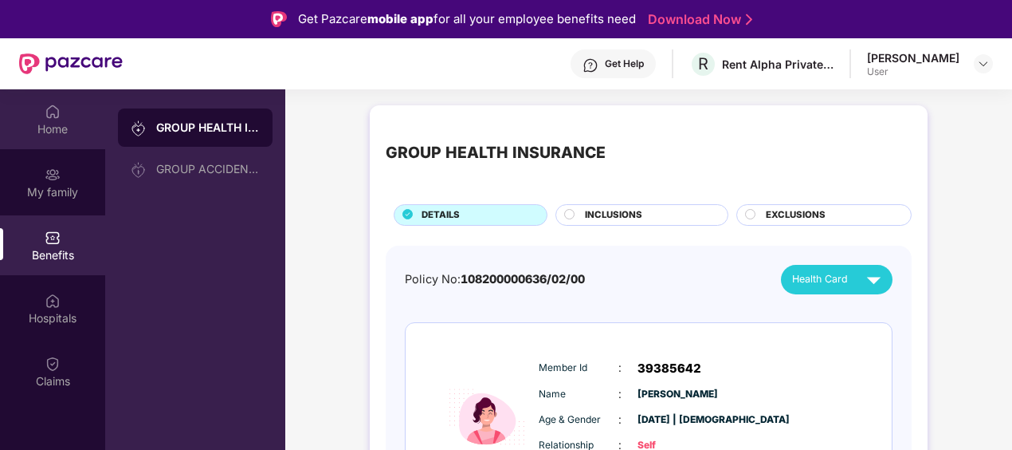
click at [57, 120] on div "Home" at bounding box center [52, 119] width 105 height 60
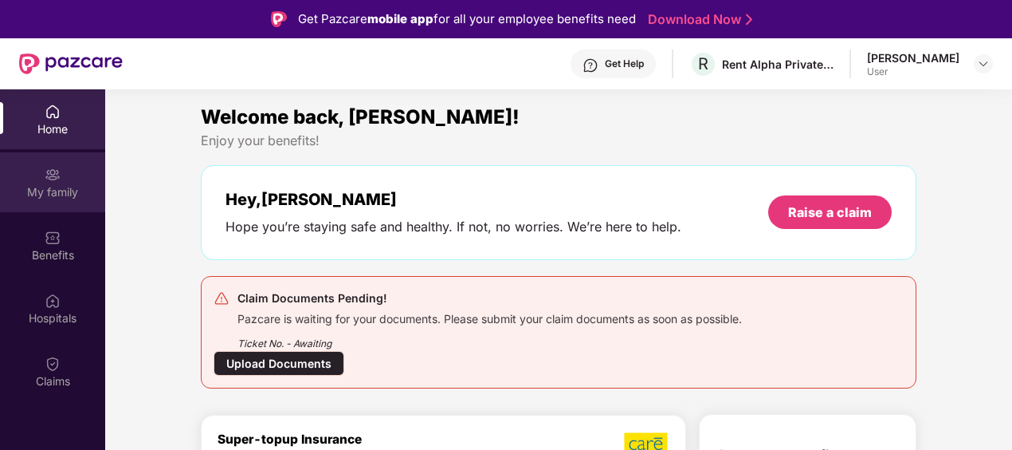
click at [41, 169] on div "My family" at bounding box center [52, 182] width 105 height 60
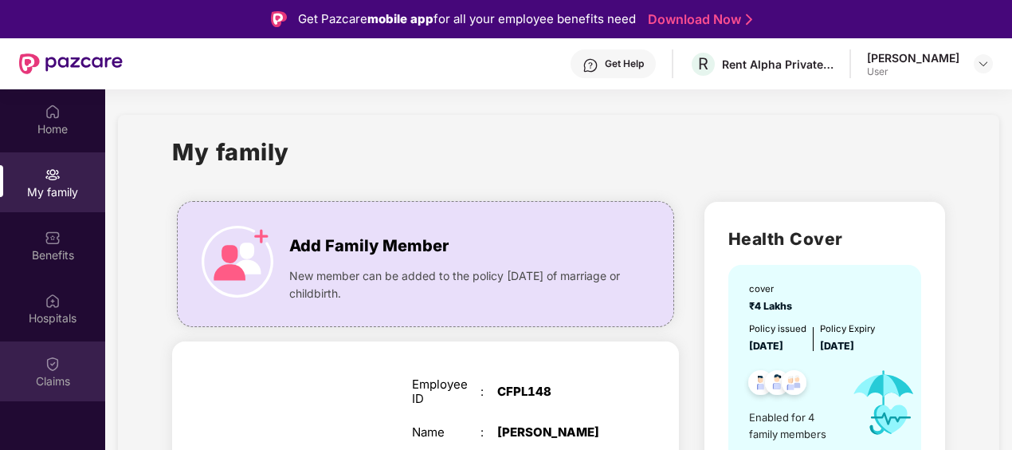
click at [41, 374] on div "Claims" at bounding box center [52, 381] width 105 height 16
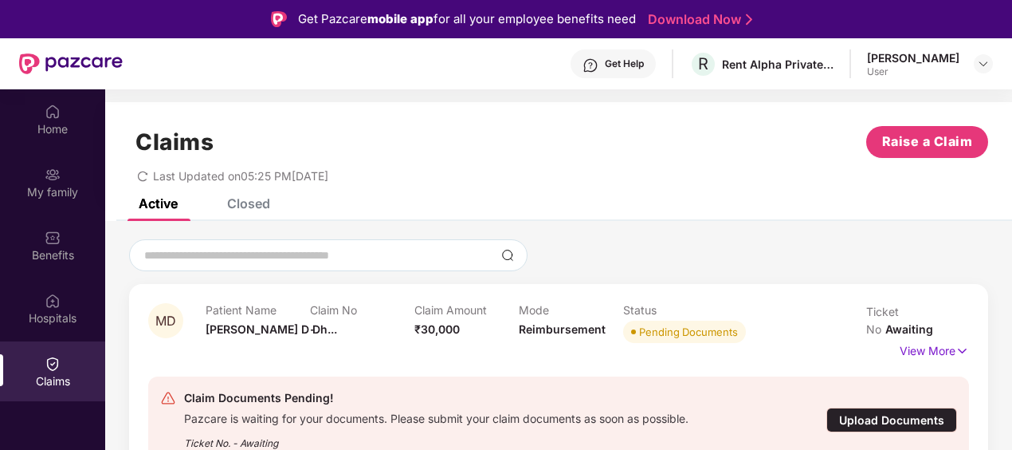
scroll to position [89, 0]
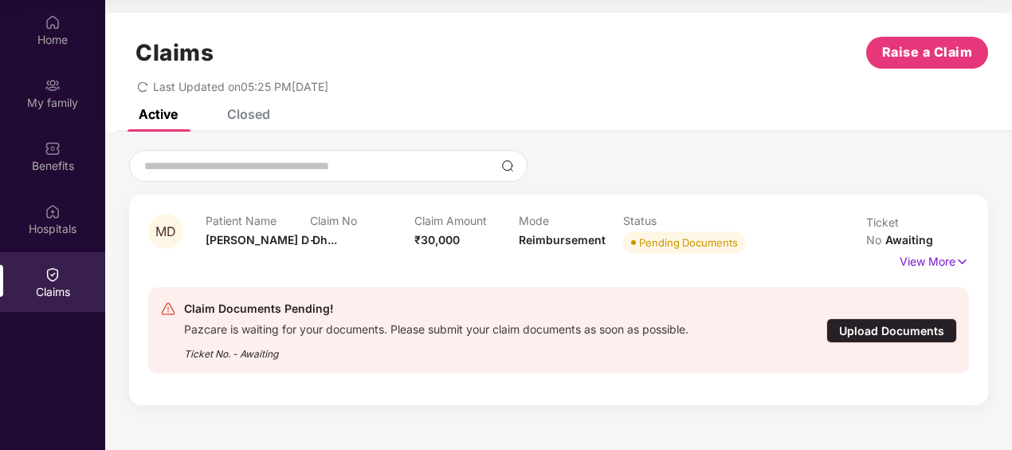
click at [887, 318] on div "Upload Documents" at bounding box center [892, 330] width 131 height 25
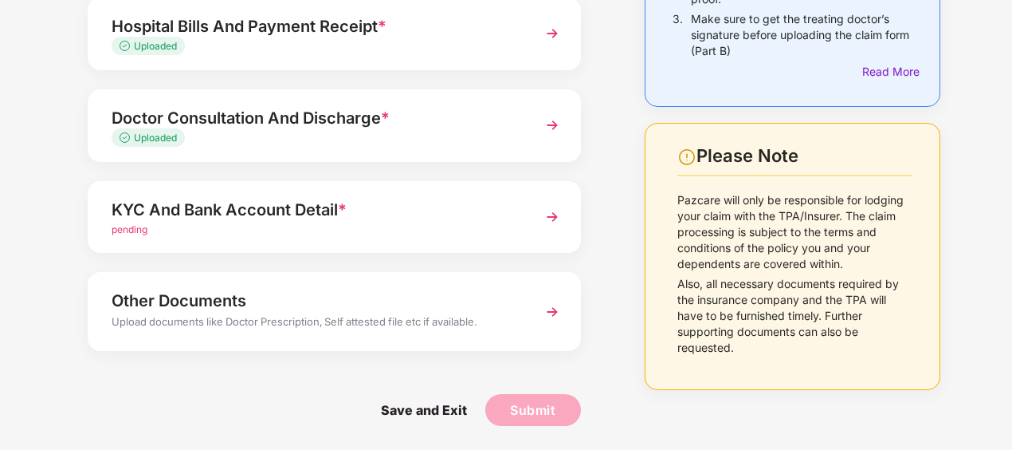
scroll to position [198, 0]
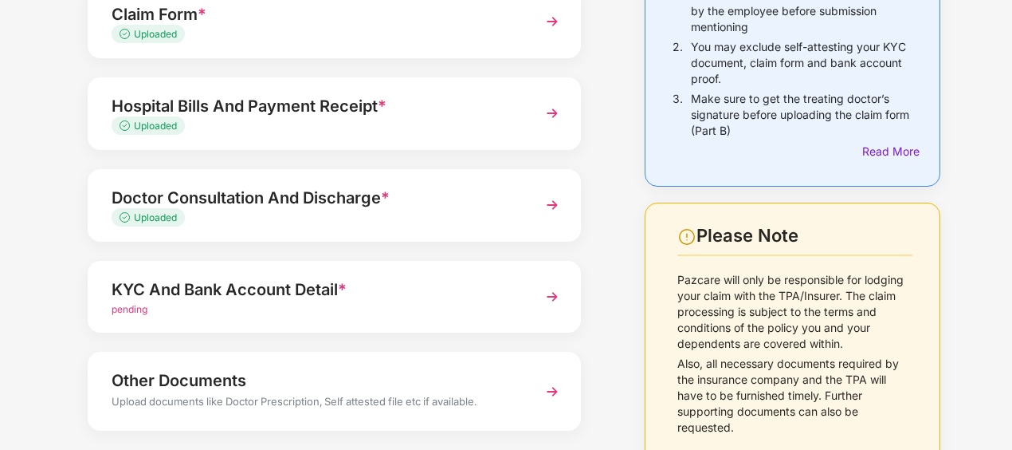
click at [179, 293] on div "KYC And Bank Account Detail *" at bounding box center [316, 290] width 408 height 26
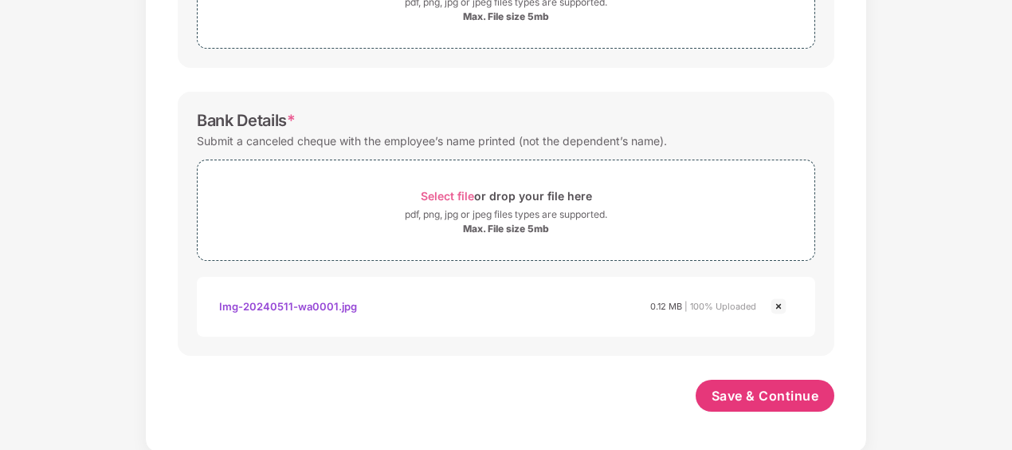
scroll to position [804, 0]
click at [769, 393] on span "Save & Continue" at bounding box center [766, 396] width 108 height 18
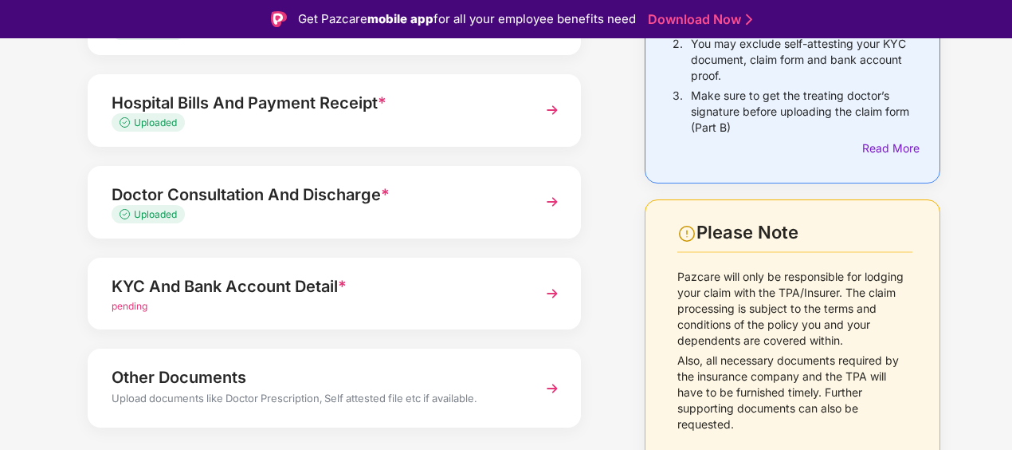
scroll to position [277, 0]
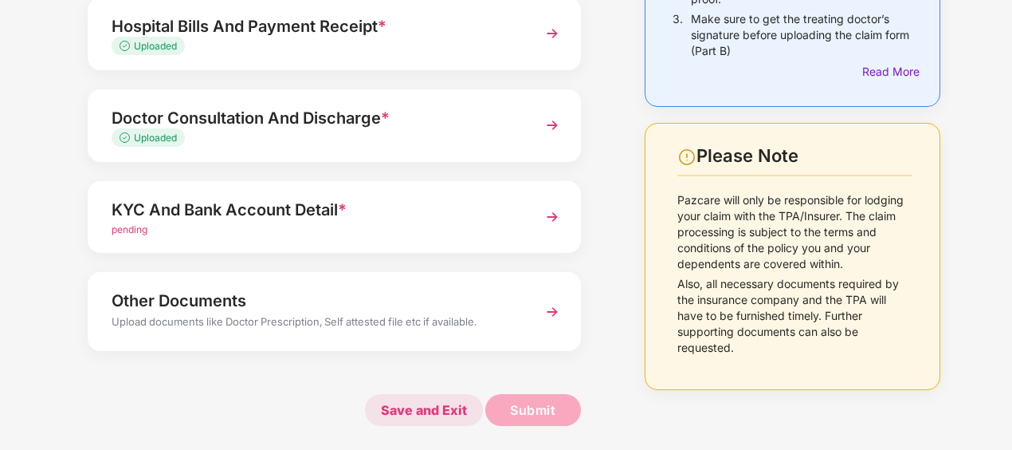
click at [419, 405] on span "Save and Exit" at bounding box center [424, 410] width 118 height 32
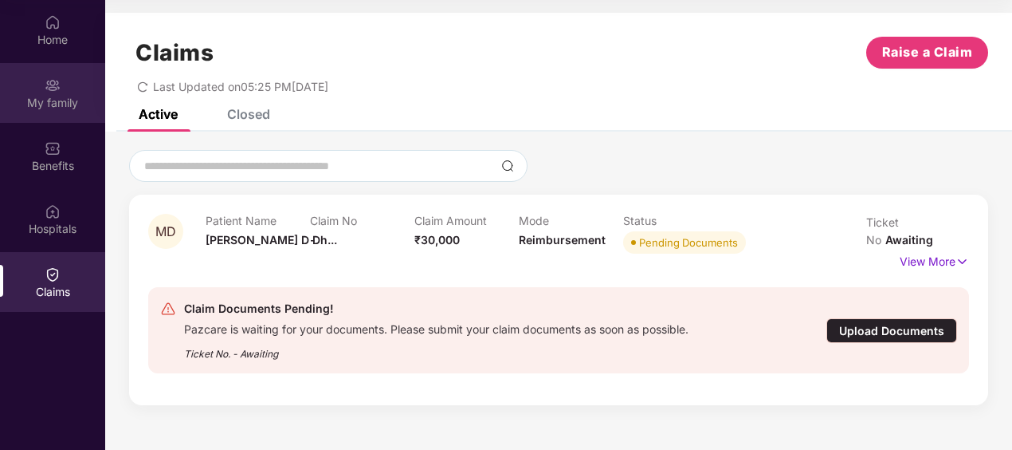
click at [61, 96] on div "My family" at bounding box center [52, 103] width 105 height 16
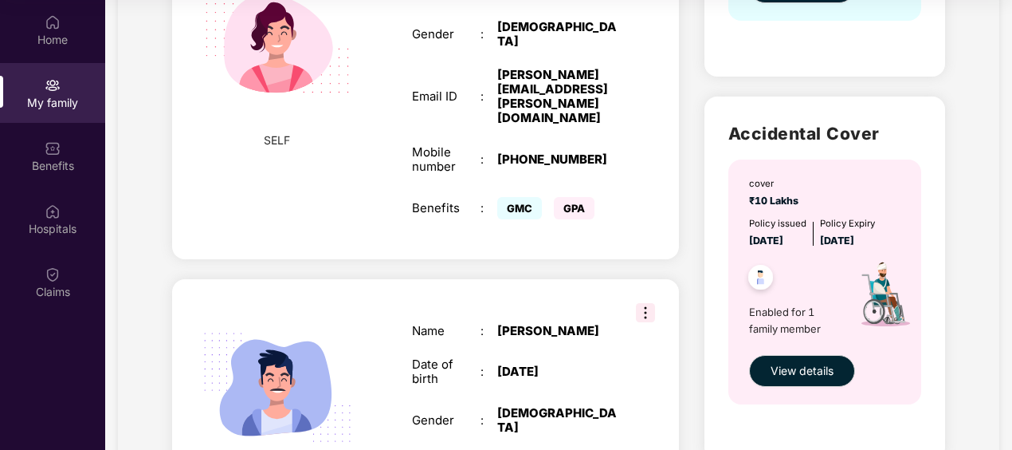
scroll to position [239, 0]
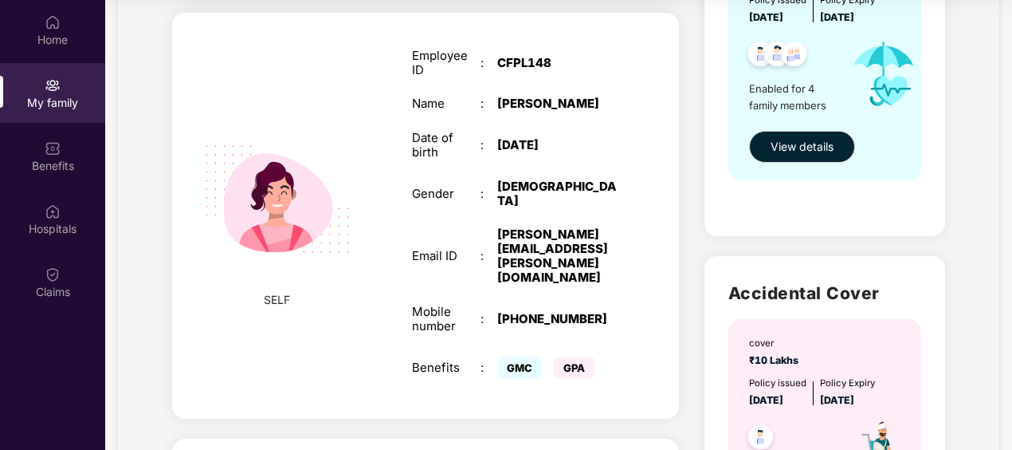
click at [524, 109] on div "[PERSON_NAME]" at bounding box center [557, 103] width 120 height 14
click at [553, 206] on div "FEMALE" at bounding box center [557, 193] width 120 height 29
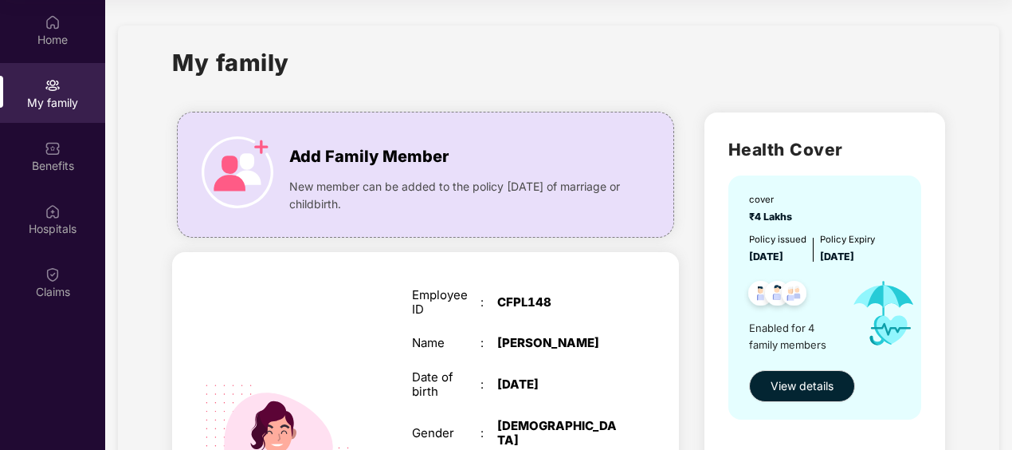
scroll to position [80, 0]
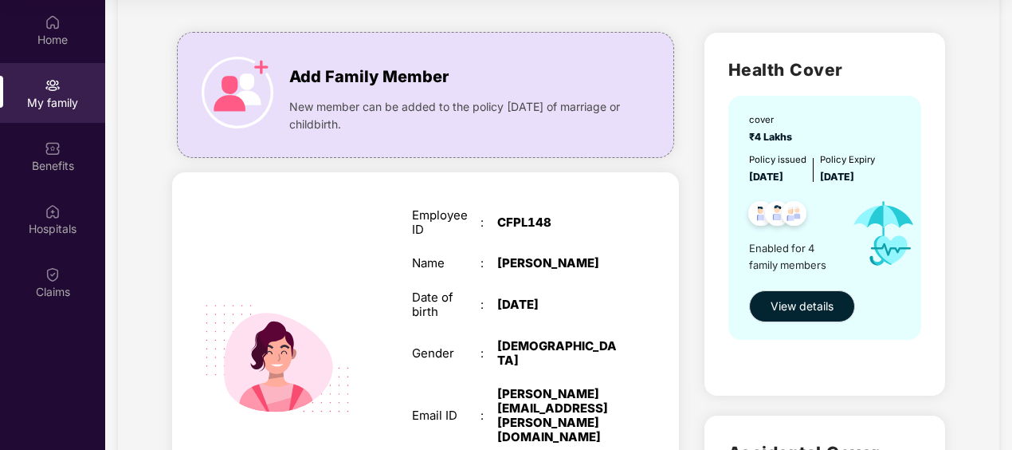
click at [608, 212] on div "Employee ID : CFPL148" at bounding box center [515, 222] width 206 height 29
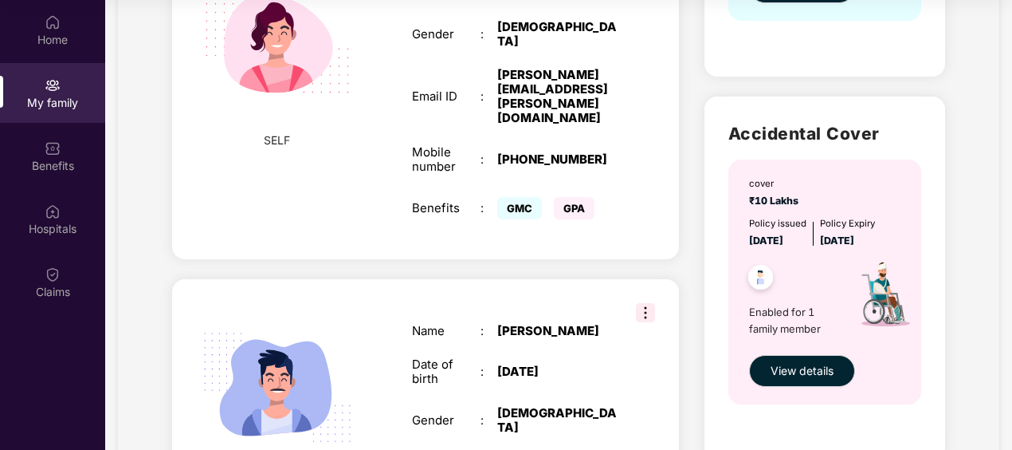
scroll to position [478, 0]
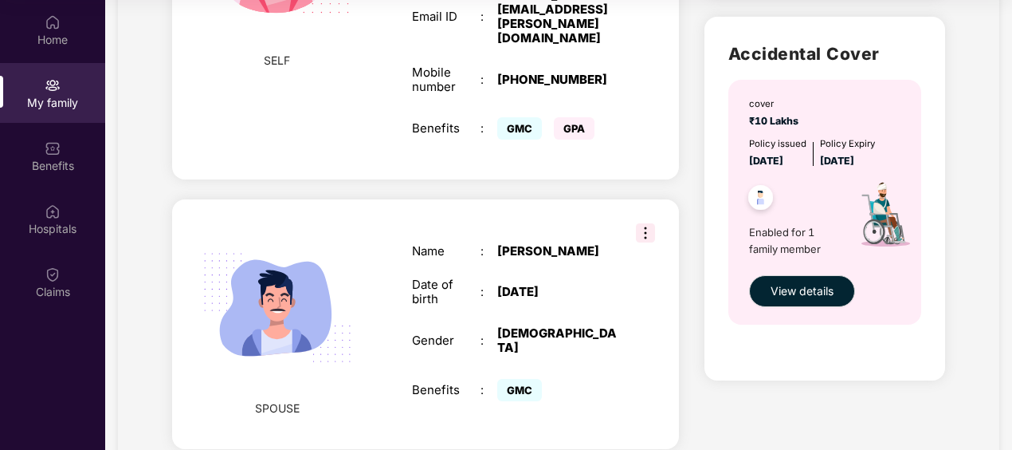
click at [650, 223] on img at bounding box center [645, 232] width 19 height 19
click at [577, 206] on div "SPOUSE Name : Ronit M Shende Date of birth : 25 Oct 1992 Gender : MALE Benefits…" at bounding box center [425, 324] width 507 height 250
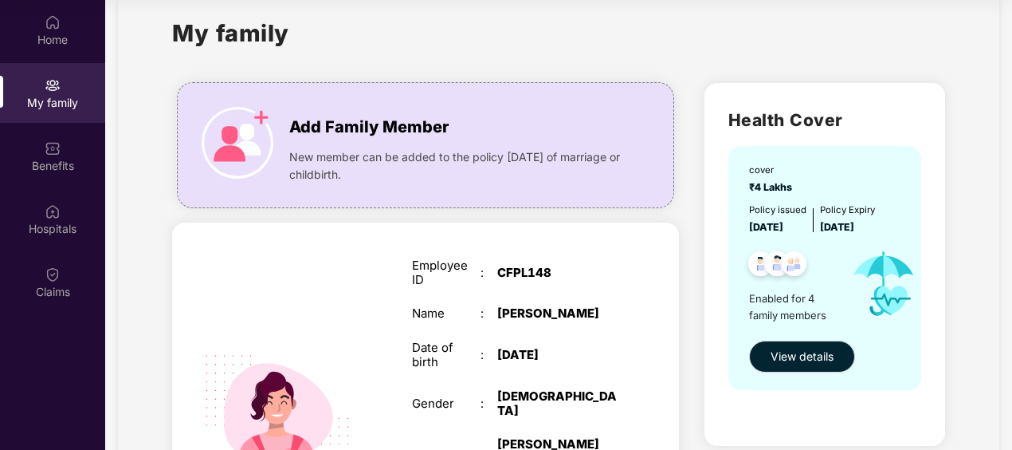
scroll to position [428, 0]
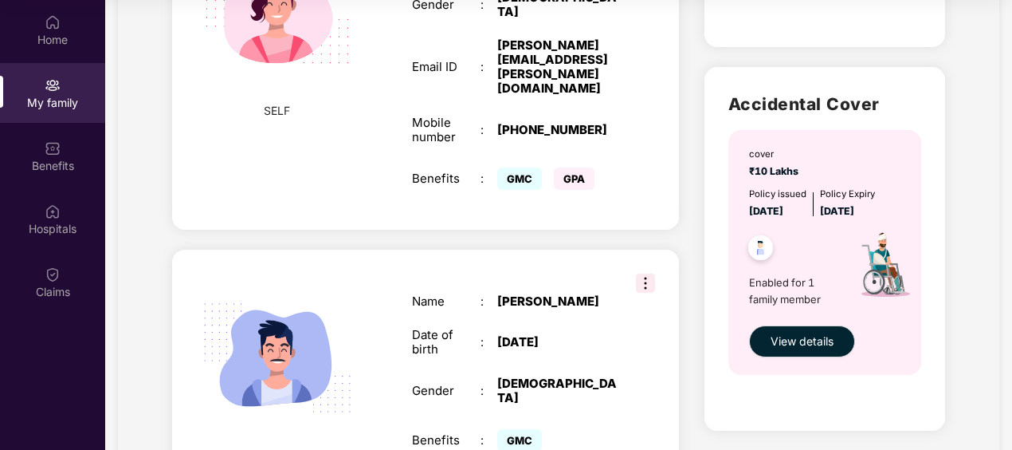
click at [608, 123] on div "+919096149410" at bounding box center [557, 130] width 120 height 14
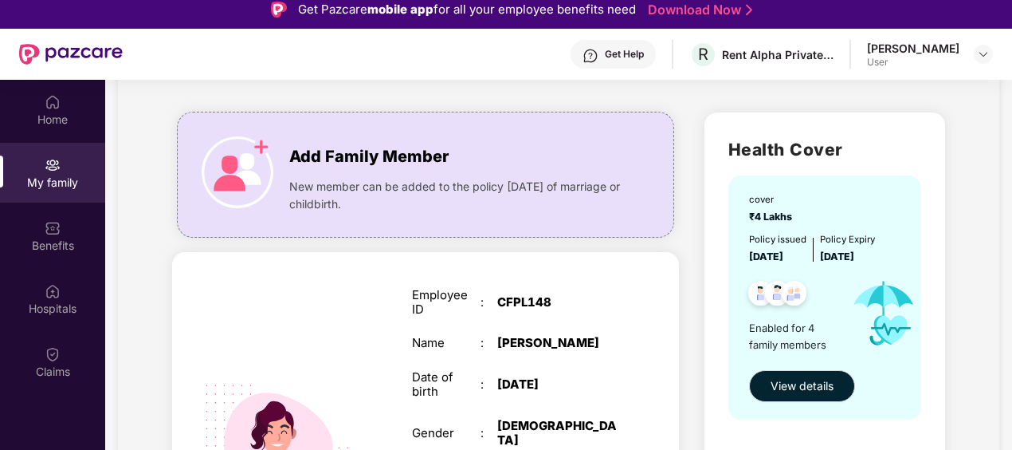
scroll to position [159, 0]
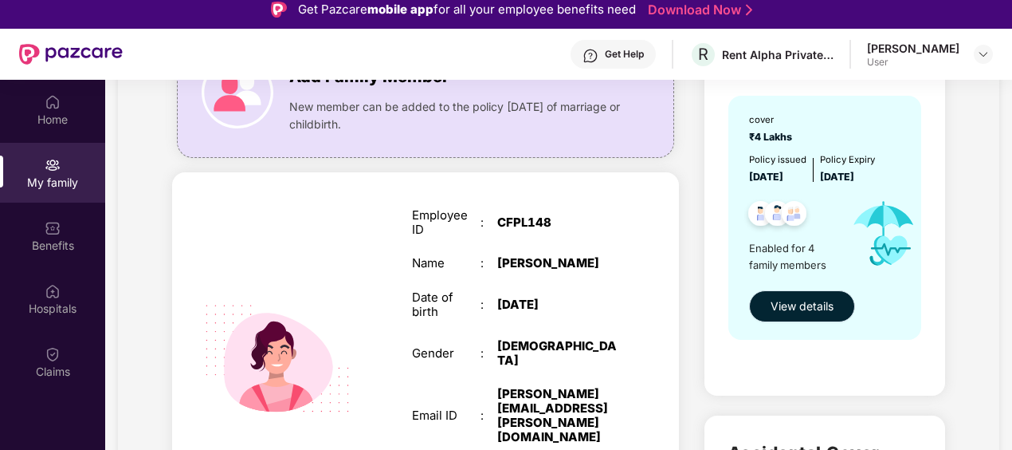
click at [800, 313] on span "View details" at bounding box center [802, 306] width 63 height 18
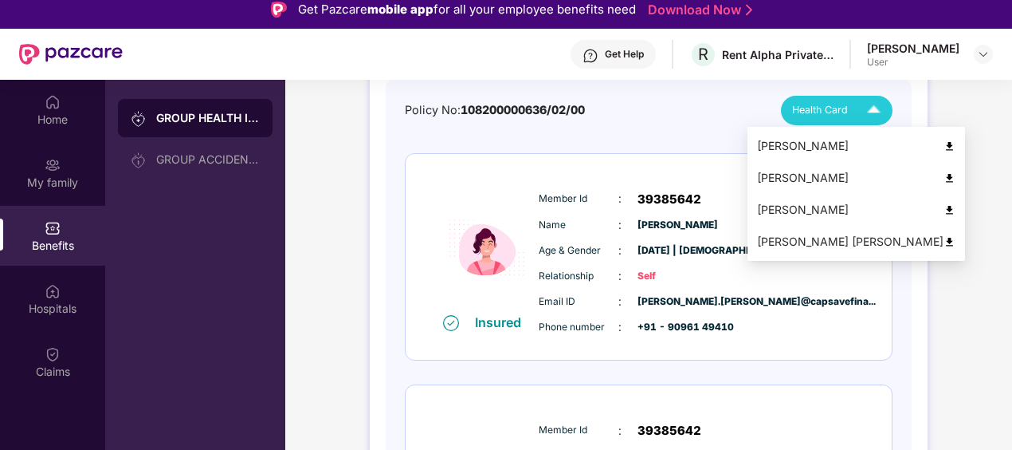
click at [944, 142] on img at bounding box center [950, 146] width 12 height 12
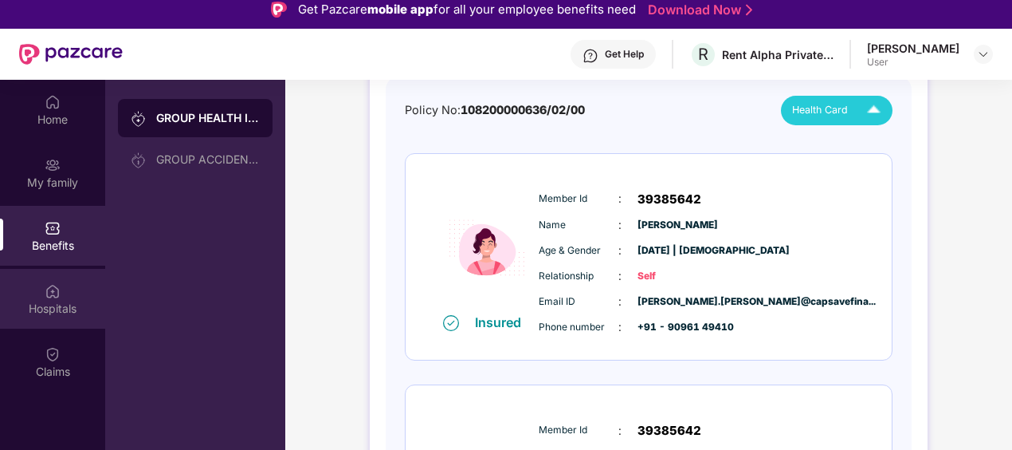
scroll to position [239, 0]
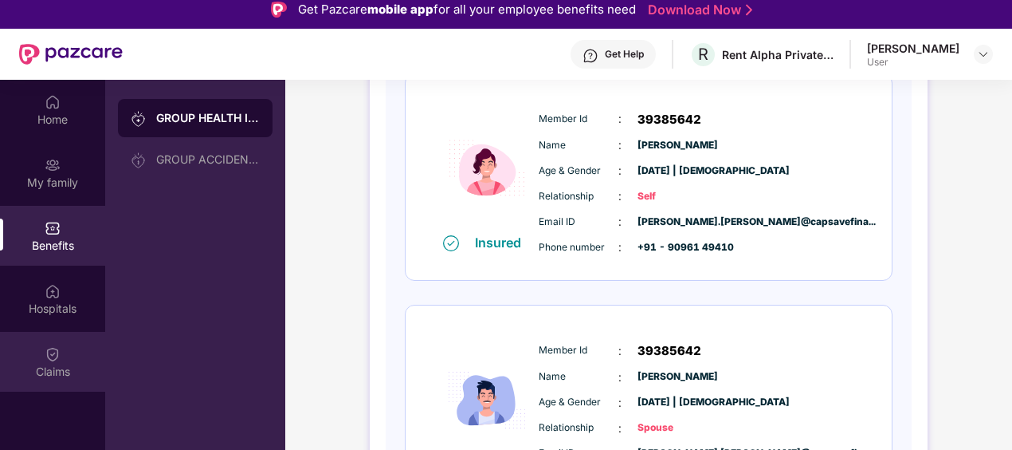
click at [45, 364] on div "Claims" at bounding box center [52, 372] width 105 height 16
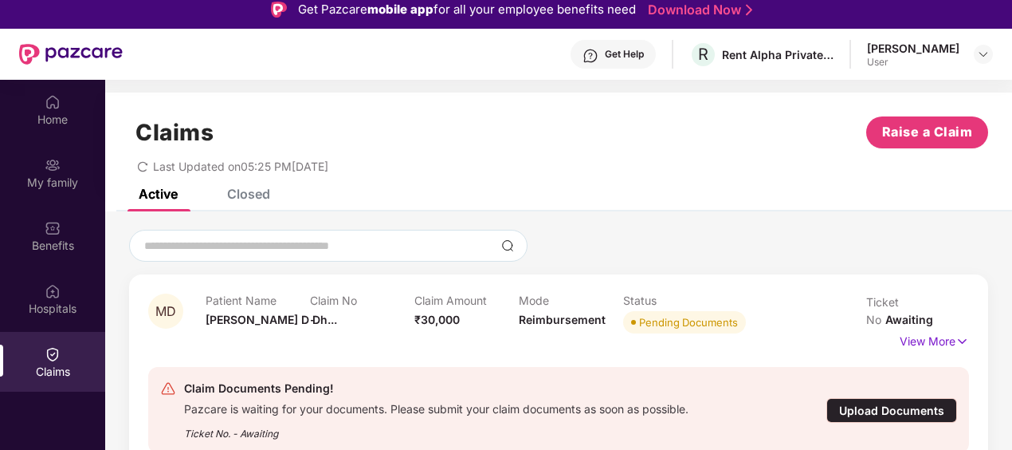
click at [670, 324] on div "Pending Documents" at bounding box center [688, 322] width 99 height 16
click at [313, 301] on p "Claim No" at bounding box center [362, 300] width 104 height 14
drag, startPoint x: 313, startPoint y: 301, endPoint x: 267, endPoint y: 314, distance: 48.2
click at [267, 314] on span "Monalisa D Dh..." at bounding box center [272, 320] width 132 height 14
click at [898, 398] on div "Upload Documents" at bounding box center [892, 410] width 131 height 25
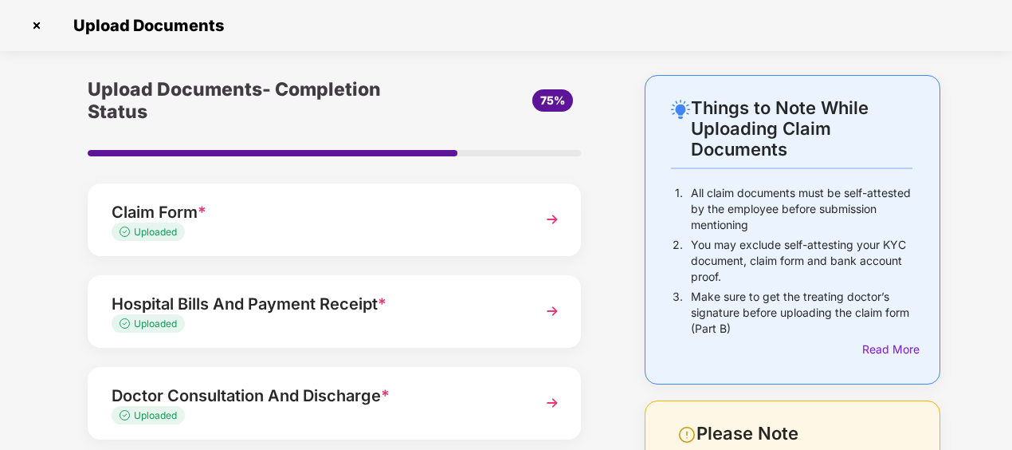
scroll to position [277, 0]
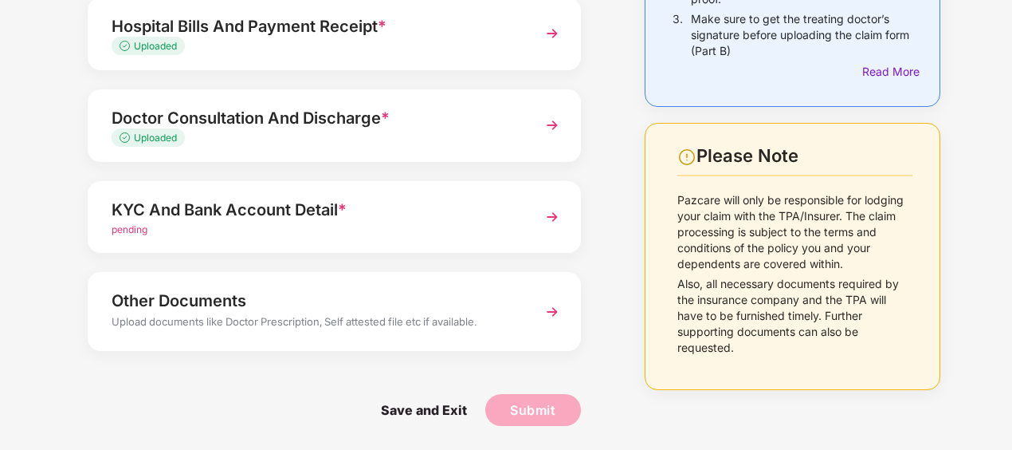
click at [186, 216] on div "KYC And Bank Account Detail *" at bounding box center [316, 210] width 408 height 26
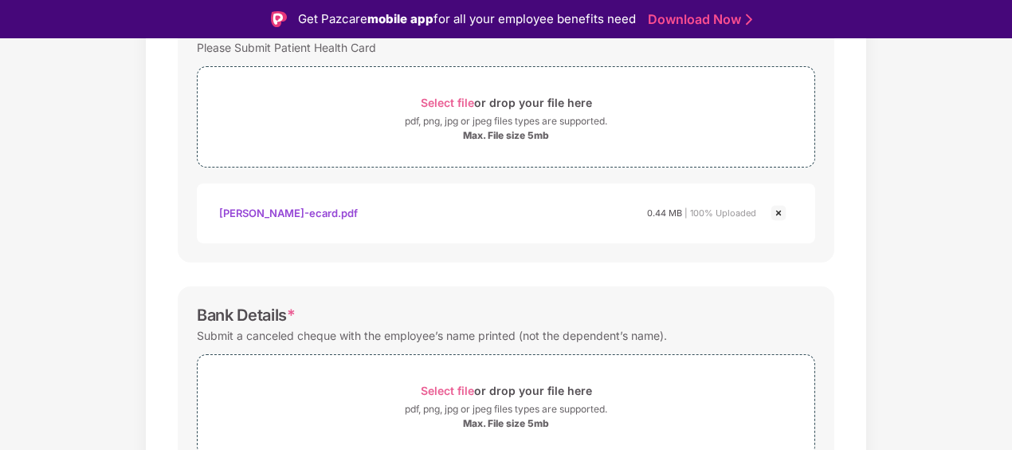
scroll to position [877, 0]
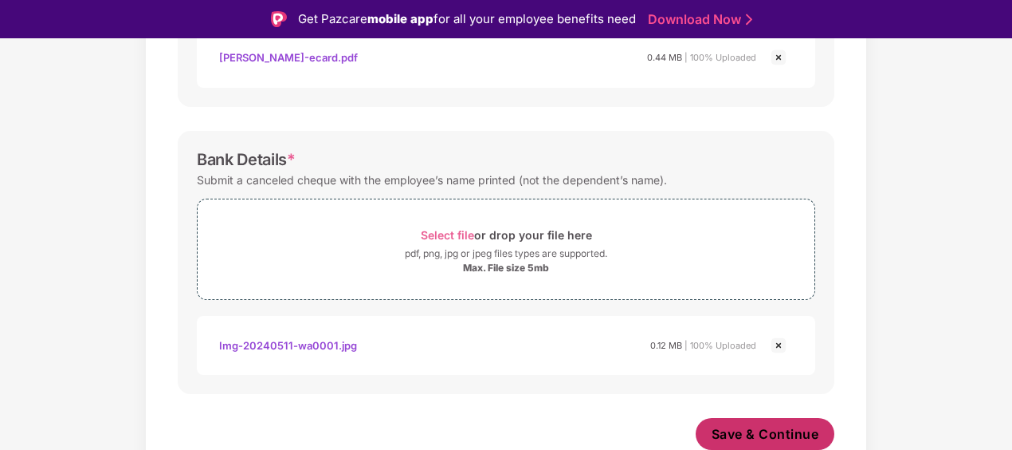
click at [768, 421] on button "Save & Continue" at bounding box center [766, 434] width 140 height 32
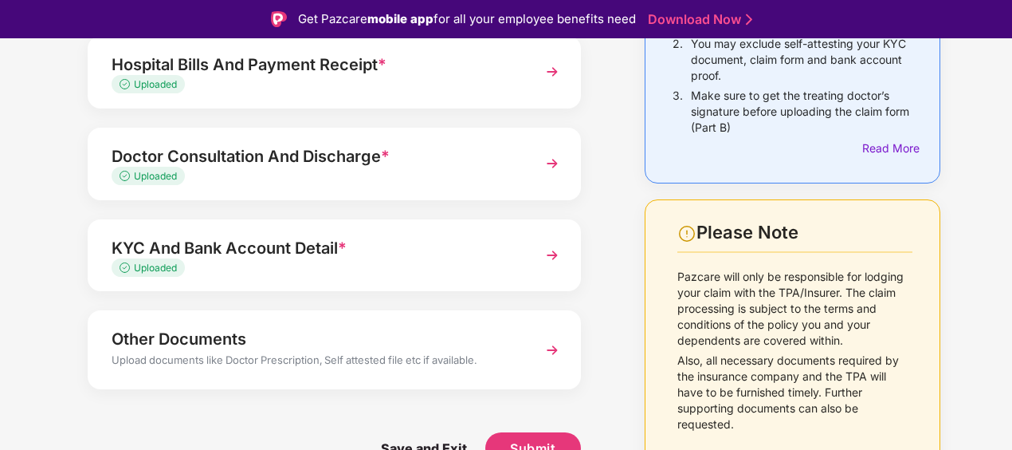
scroll to position [38, 0]
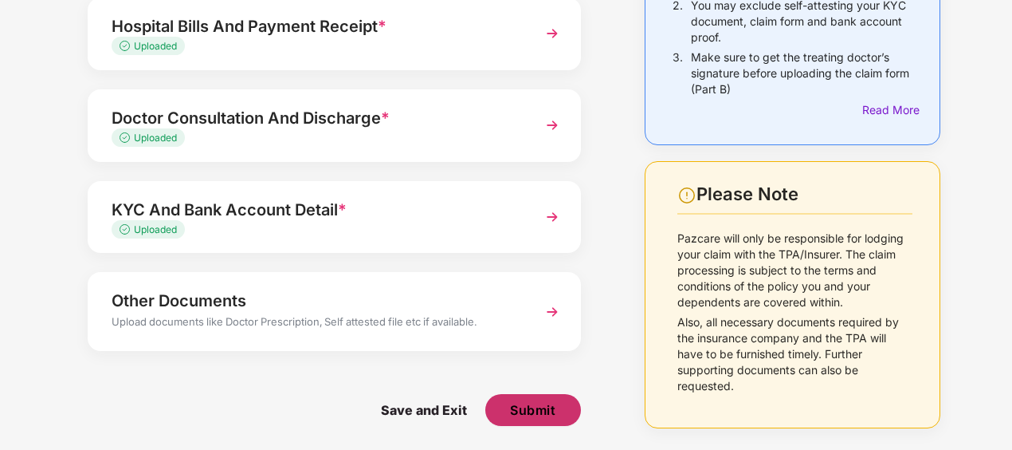
click at [533, 409] on span "Submit" at bounding box center [532, 410] width 45 height 18
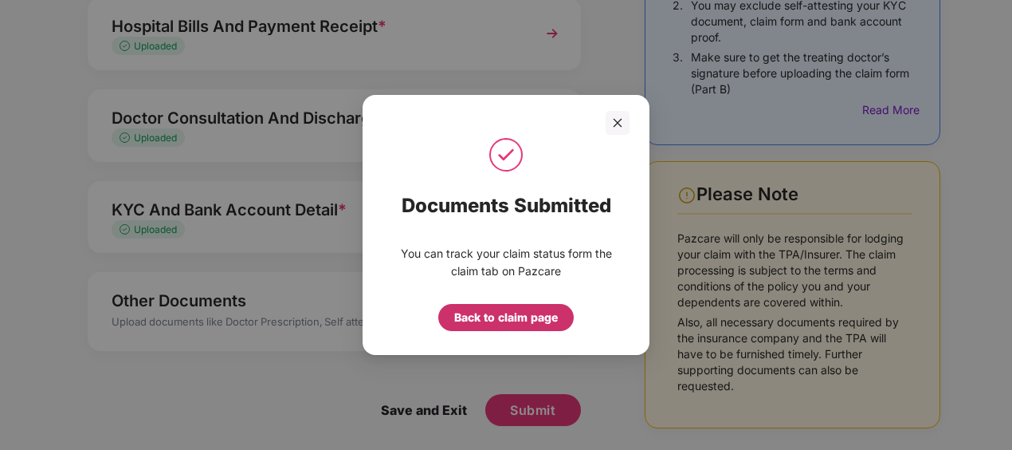
click at [515, 320] on div "Back to claim page" at bounding box center [506, 318] width 104 height 18
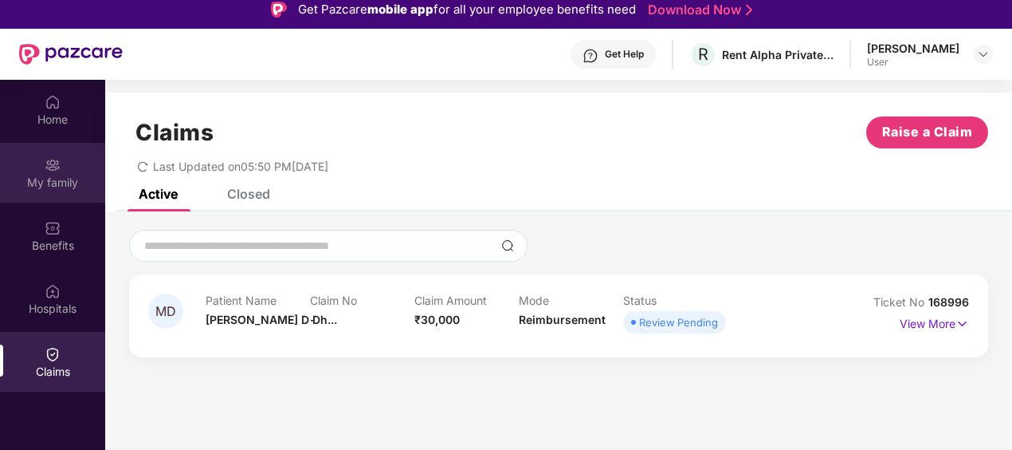
click at [41, 175] on div "My family" at bounding box center [52, 183] width 105 height 16
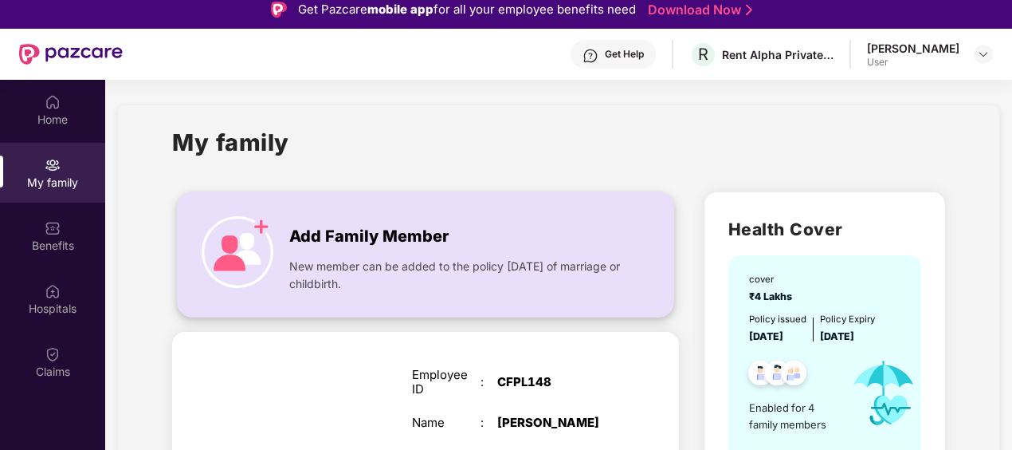
click at [342, 243] on span "Add Family Member" at bounding box center [368, 236] width 159 height 25
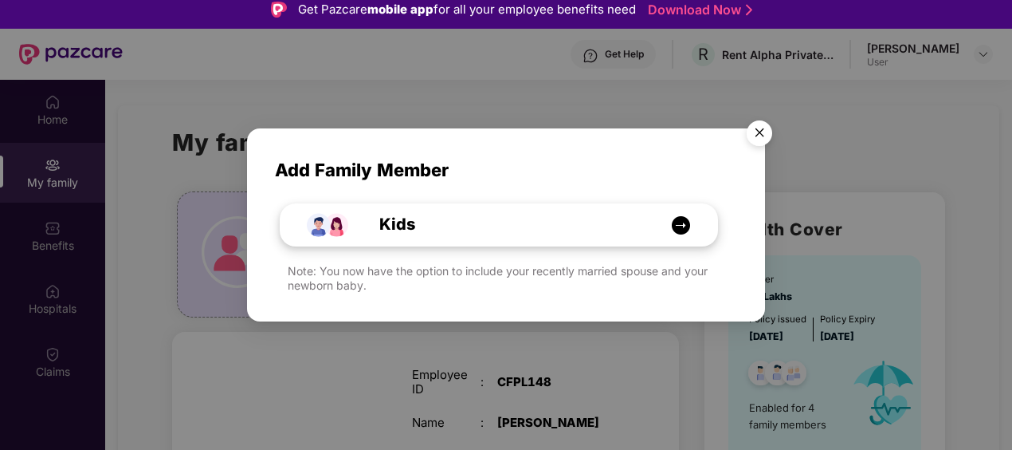
click at [681, 226] on img at bounding box center [681, 225] width 20 height 20
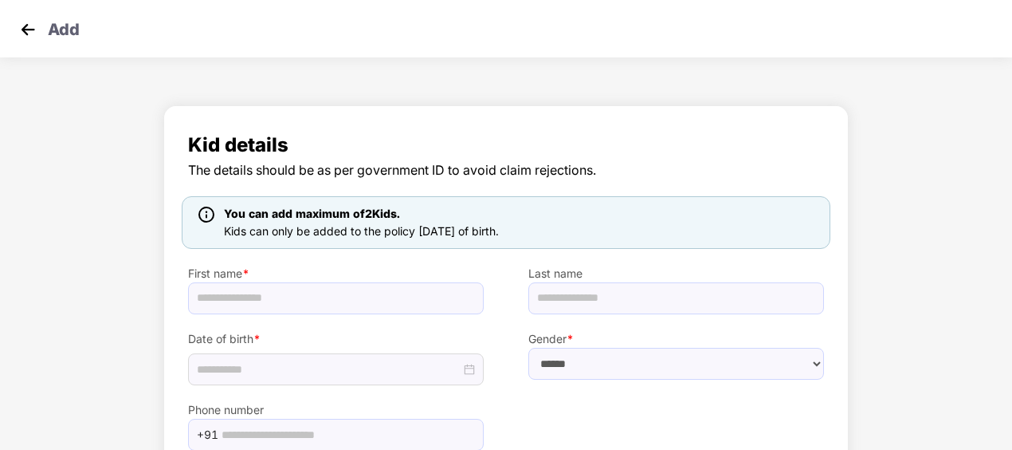
click at [30, 31] on img at bounding box center [28, 30] width 24 height 24
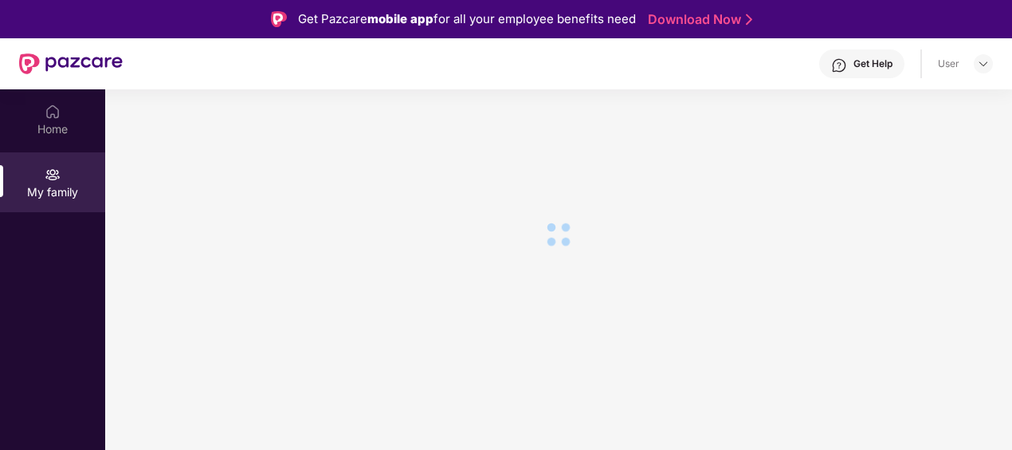
scroll to position [10, 0]
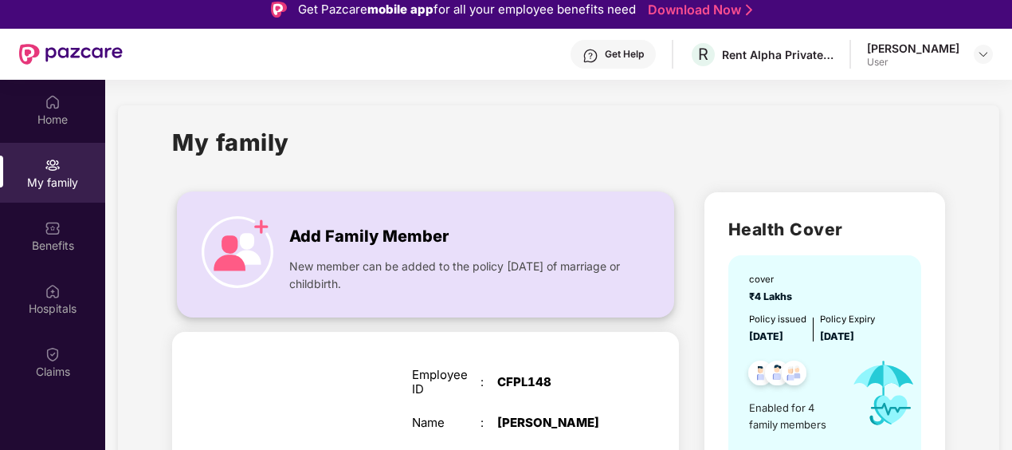
click at [236, 244] on img at bounding box center [238, 252] width 72 height 72
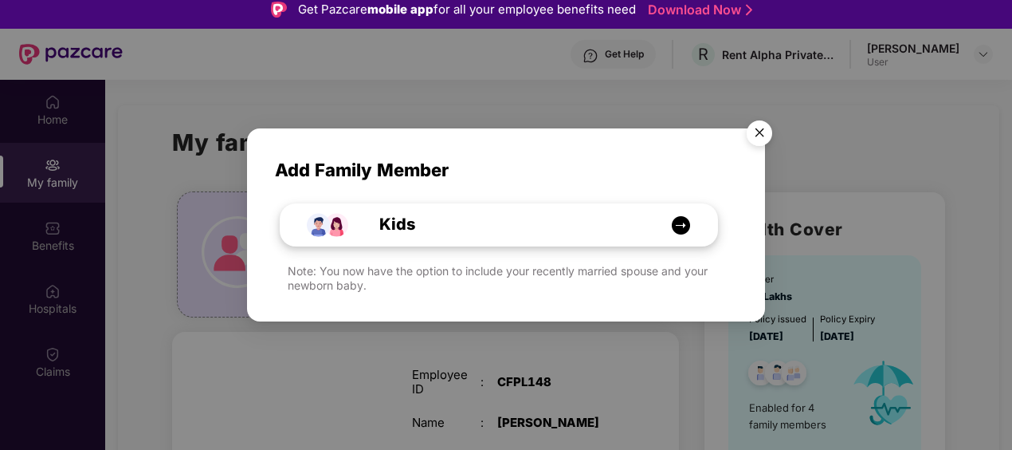
click at [320, 226] on img at bounding box center [327, 224] width 41 height 41
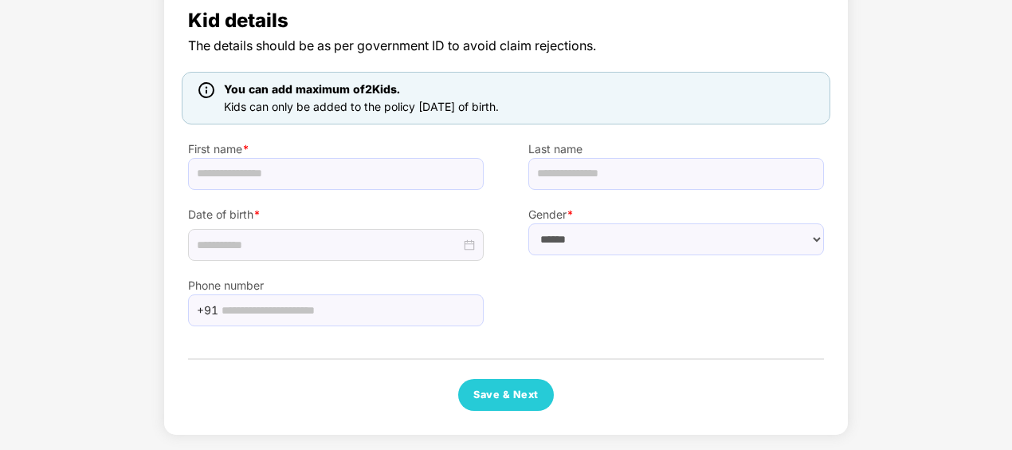
scroll to position [0, 0]
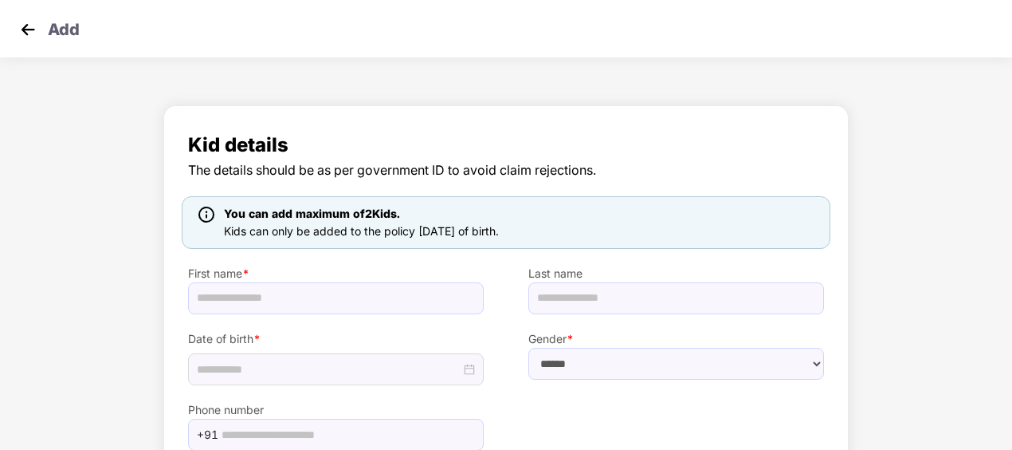
click at [26, 22] on img at bounding box center [28, 30] width 24 height 24
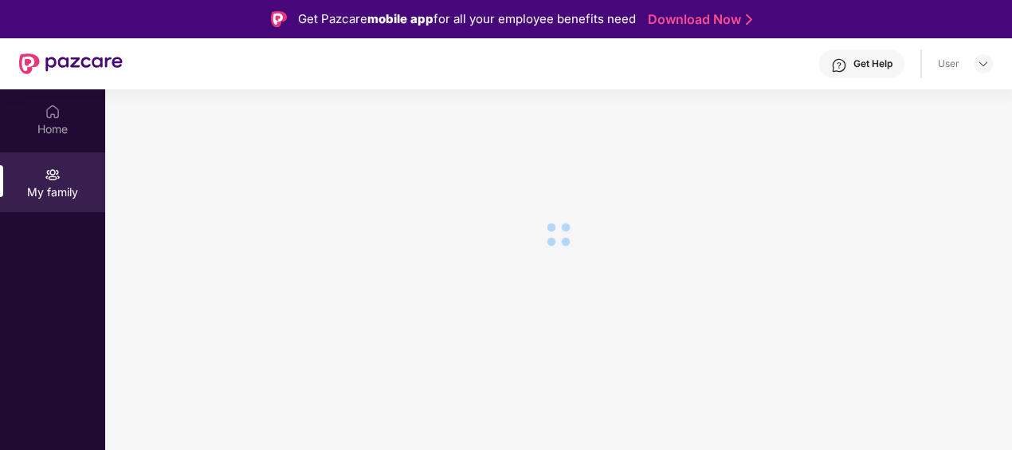
scroll to position [10, 0]
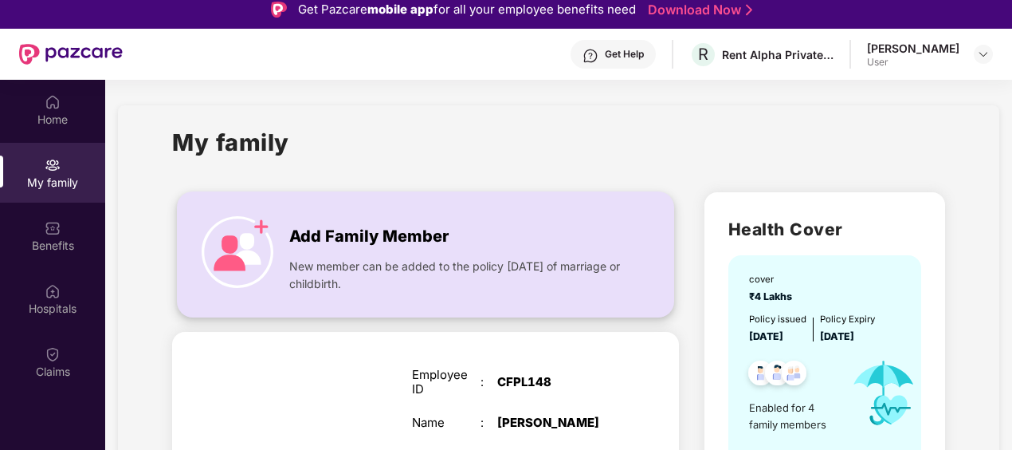
click at [375, 251] on div "New member can be added to the policy within 30 days of marriage or childbirth." at bounding box center [457, 271] width 336 height 43
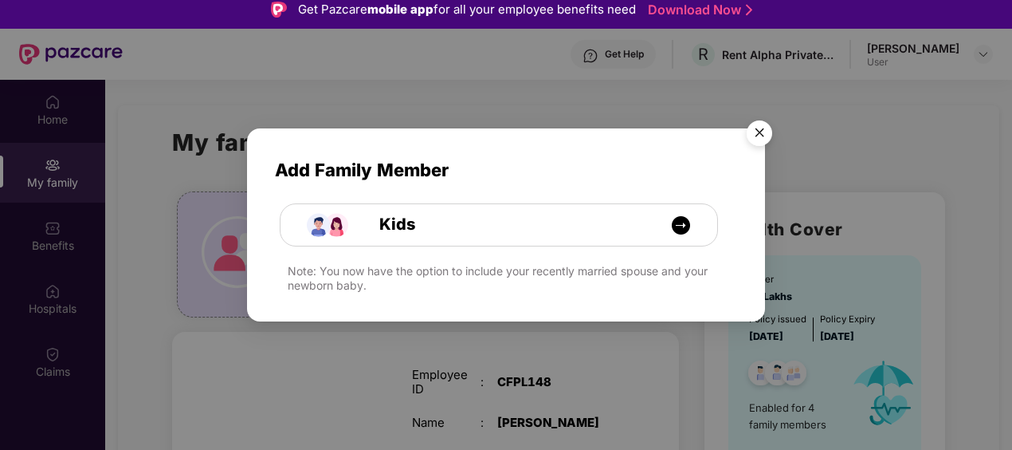
click at [761, 134] on img "Close" at bounding box center [759, 135] width 45 height 45
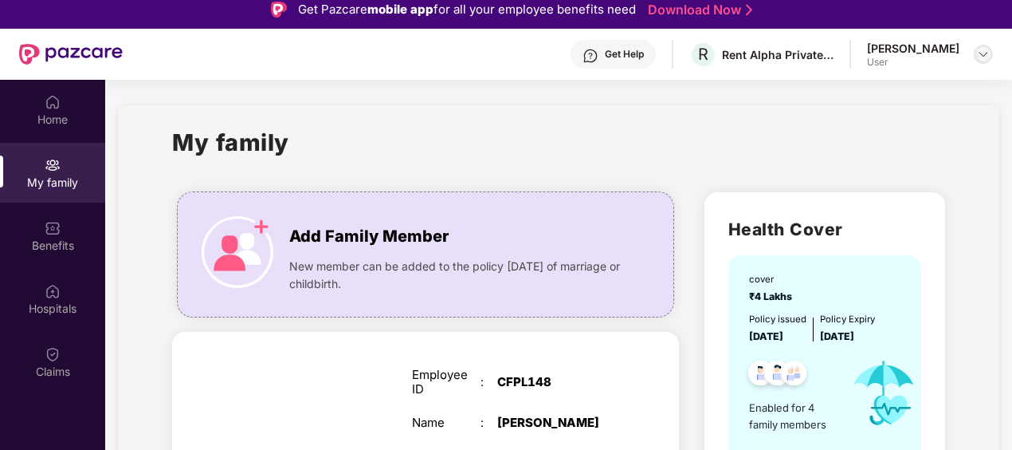
click at [984, 52] on img at bounding box center [983, 54] width 13 height 13
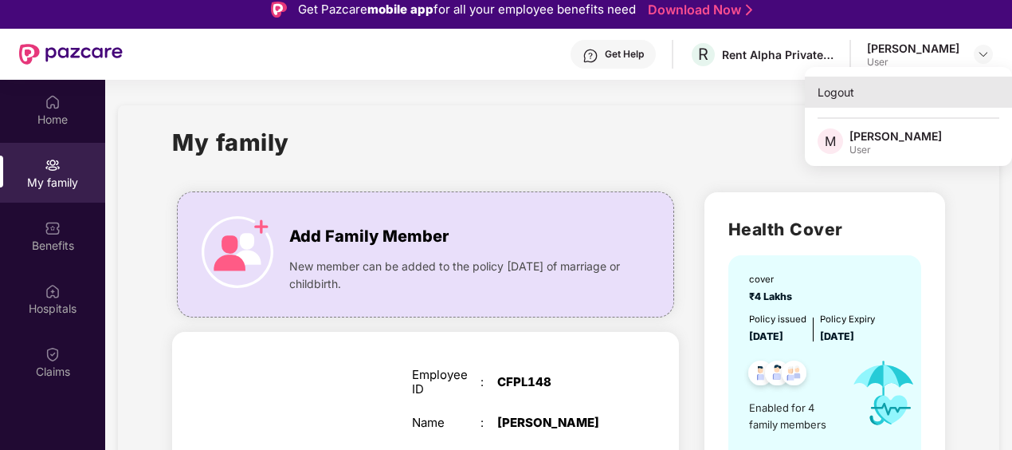
click at [839, 96] on div "Logout" at bounding box center [908, 92] width 207 height 31
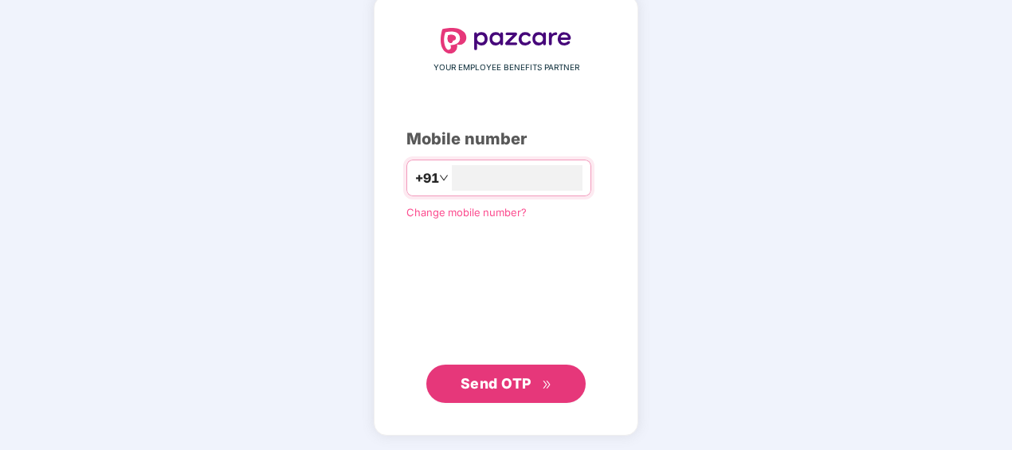
scroll to position [0, 0]
